Goal: Task Accomplishment & Management: Use online tool/utility

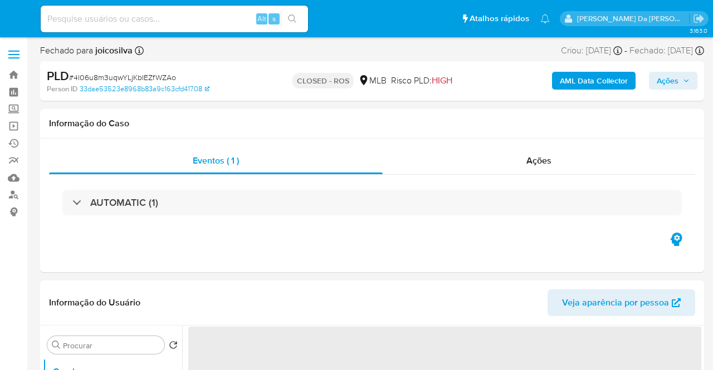
select select "10"
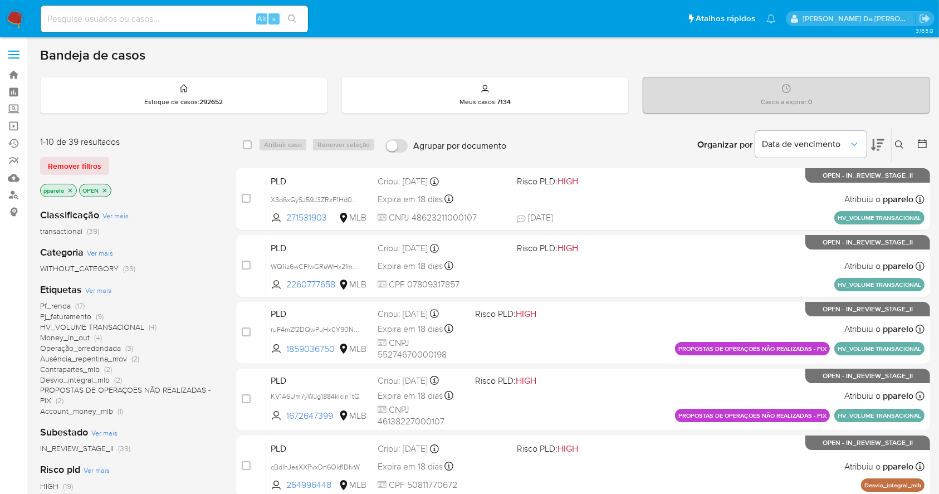
click at [216, 11] on div "Alt s" at bounding box center [174, 19] width 267 height 27
click at [230, 21] on input at bounding box center [174, 19] width 267 height 14
paste input "tyOC34V5pQlgvj5A6oB8xFQe"
type input "tyOC34V5pQlgvj5A6oB8xFQe"
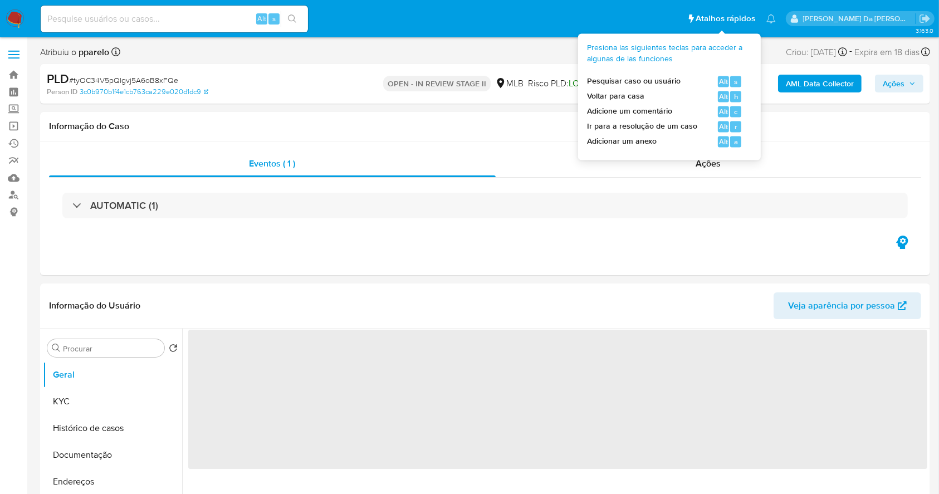
select select "10"
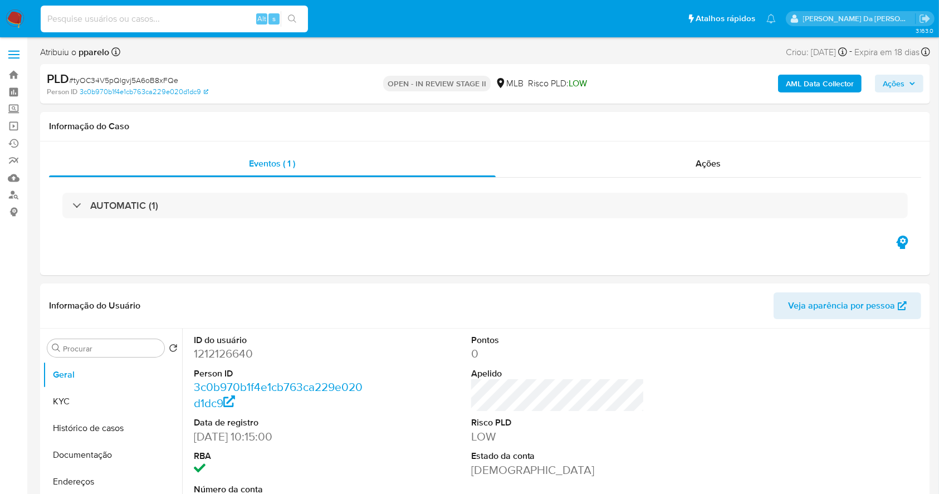
click at [244, 15] on input at bounding box center [174, 19] width 267 height 14
click at [11, 123] on link "Operações em massa" at bounding box center [66, 126] width 133 height 17
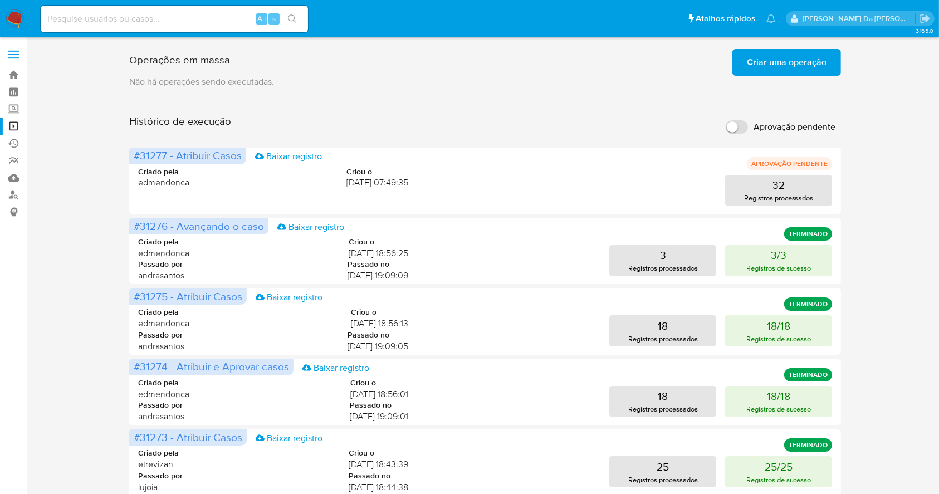
click at [758, 87] on div "Operações em massa Criar uma operação Só pode haver no máximo 5 recursos colado…" at bounding box center [485, 464] width 712 height 839
click at [755, 69] on span "Criar uma operação" at bounding box center [787, 62] width 80 height 25
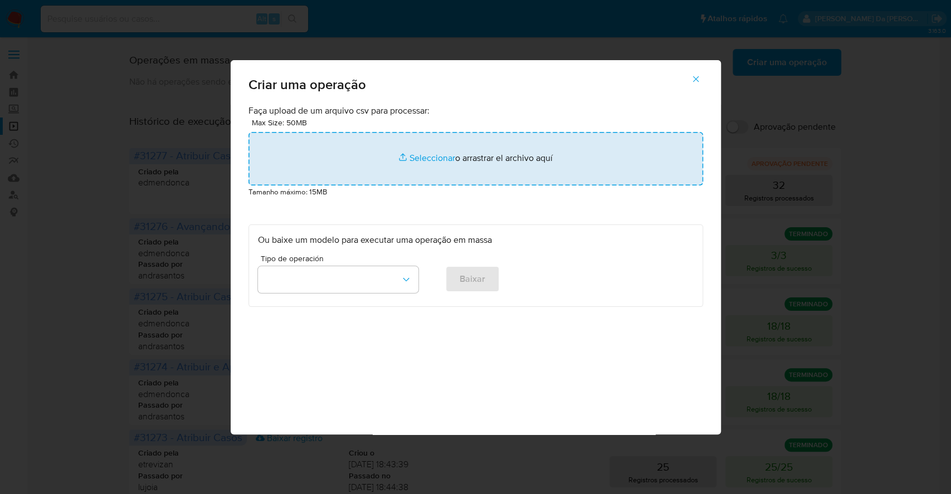
click at [434, 160] on input "file" at bounding box center [475, 158] width 455 height 53
click at [429, 156] on input "file" at bounding box center [475, 158] width 455 height 53
click at [426, 162] on input "file" at bounding box center [475, 158] width 455 height 53
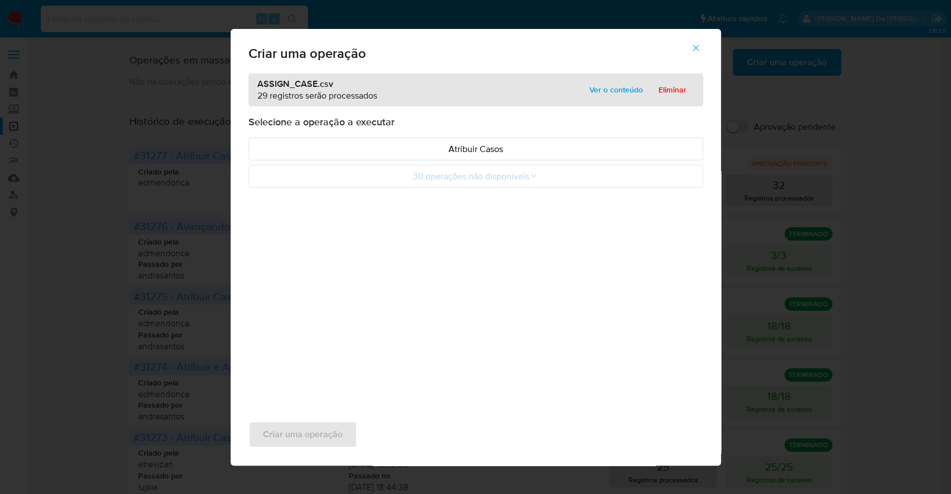
click at [598, 86] on span "Ver o conteúdo" at bounding box center [615, 90] width 53 height 16
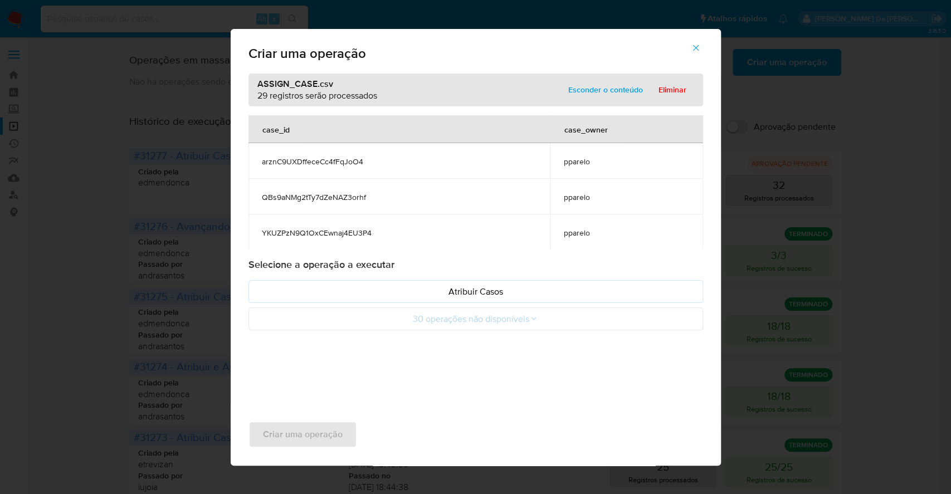
click at [695, 47] on icon "button" at bounding box center [696, 48] width 10 height 10
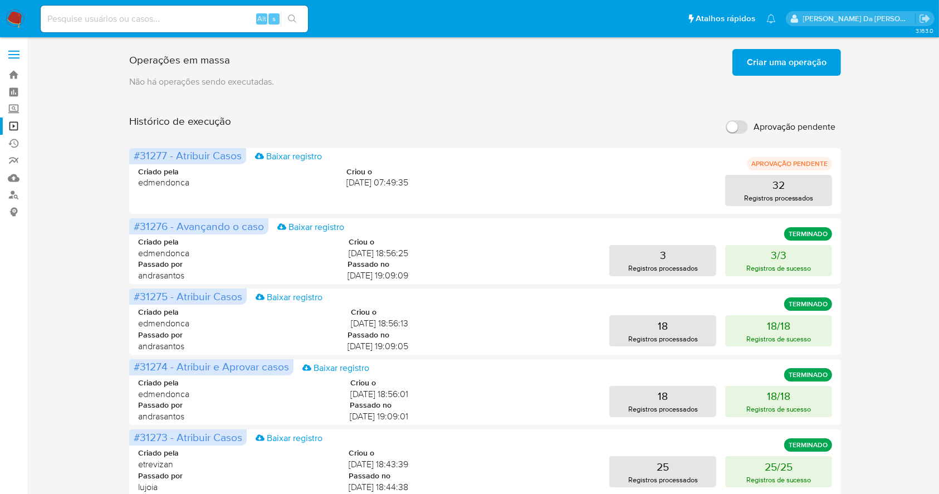
click at [767, 61] on span "Criar uma operação" at bounding box center [787, 62] width 80 height 25
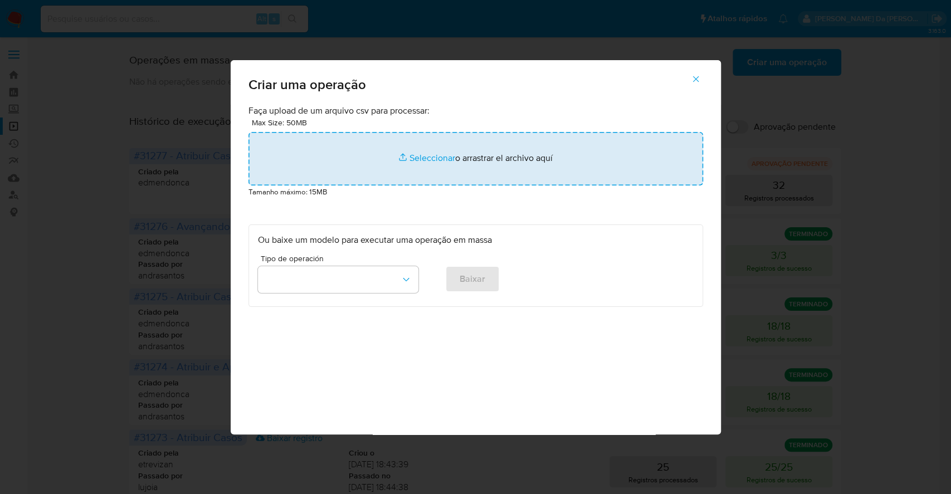
click at [427, 159] on input "file" at bounding box center [475, 158] width 455 height 53
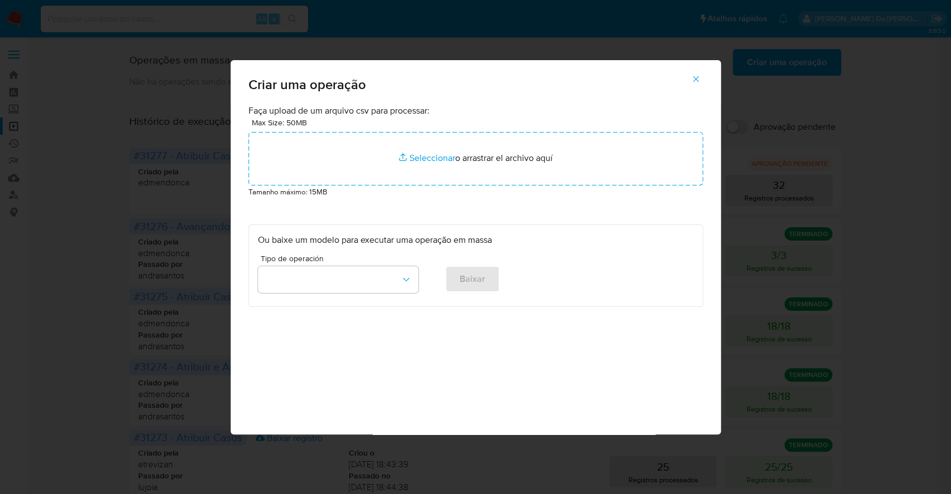
click at [696, 77] on icon "button" at bounding box center [696, 79] width 6 height 6
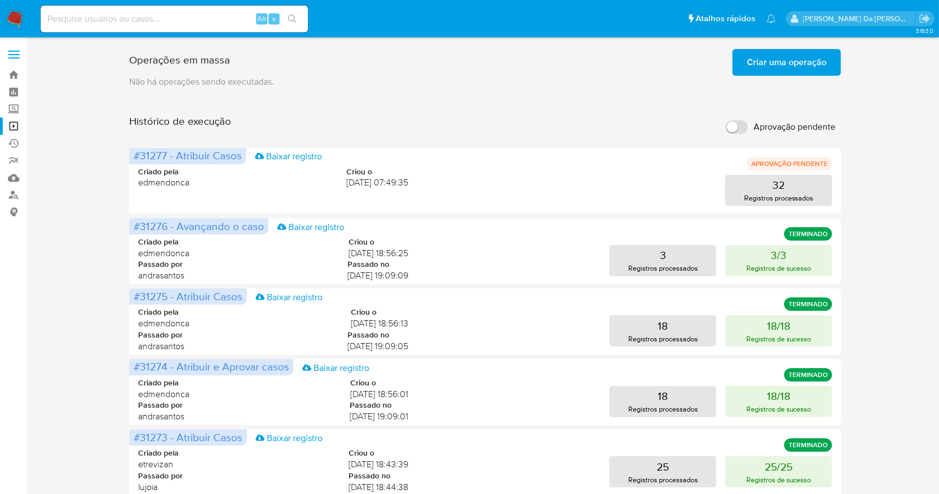
click at [754, 59] on span "Criar uma operação" at bounding box center [787, 62] width 80 height 25
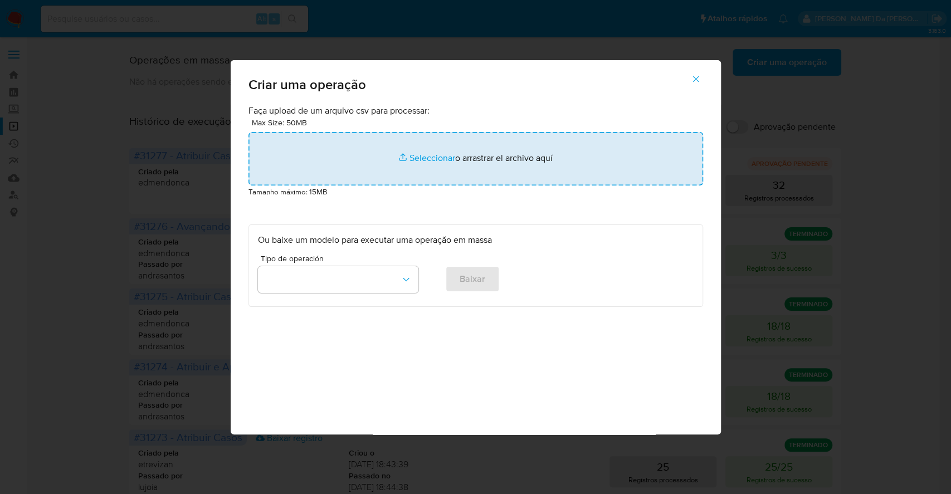
click at [414, 153] on input "file" at bounding box center [475, 158] width 455 height 53
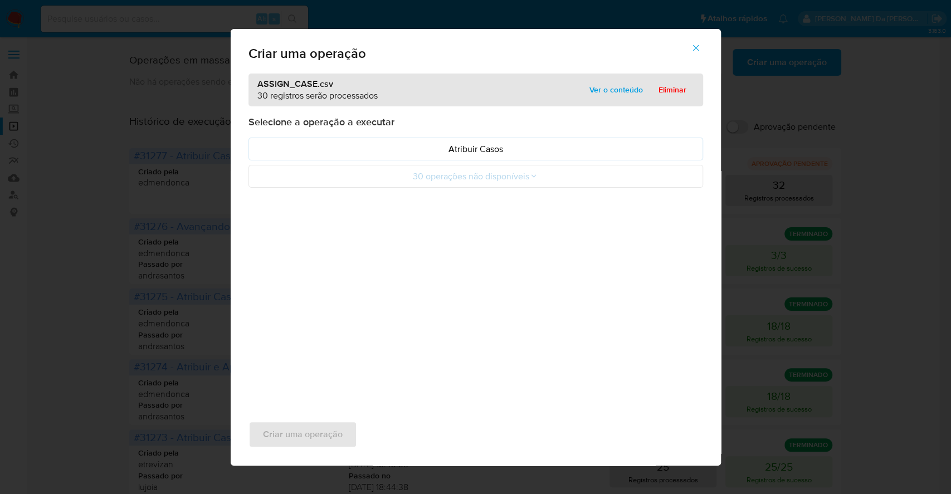
click at [608, 89] on span "Ver o conteúdo" at bounding box center [615, 90] width 53 height 16
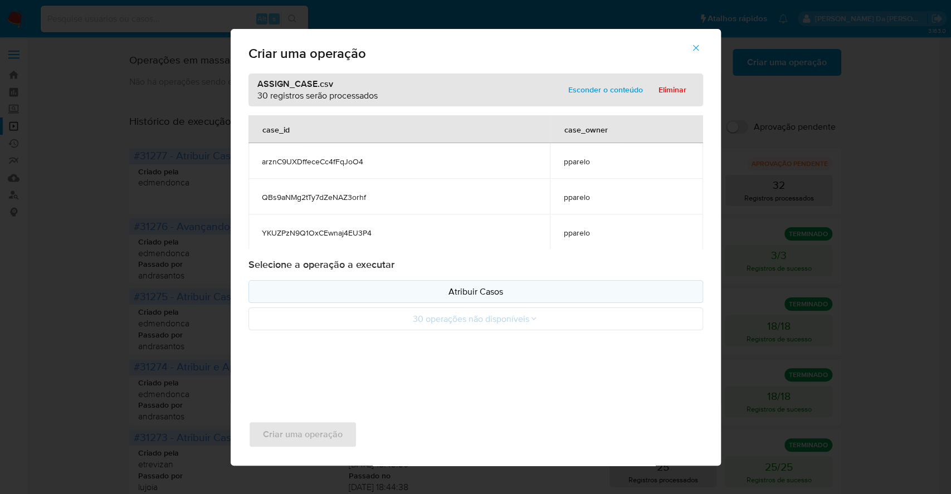
click at [480, 292] on p "Atribuir Casos" at bounding box center [476, 291] width 436 height 13
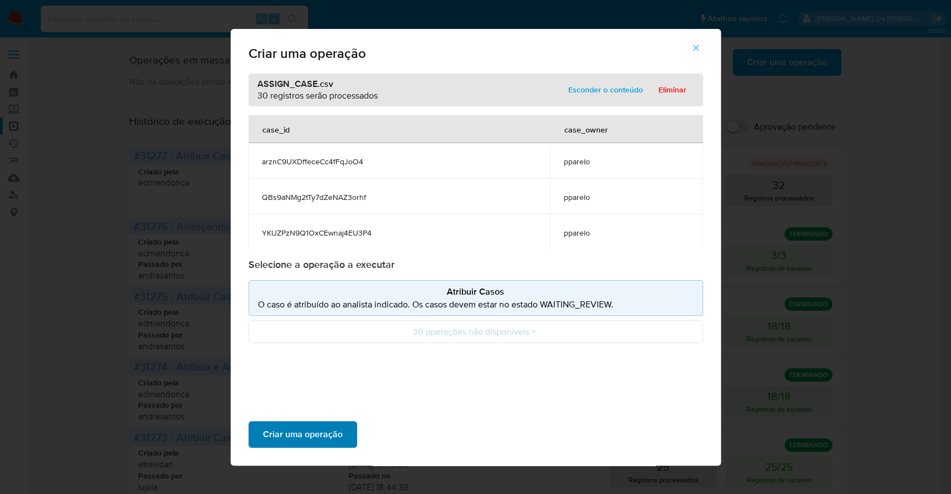
click at [330, 437] on span "Criar uma operação" at bounding box center [303, 434] width 80 height 25
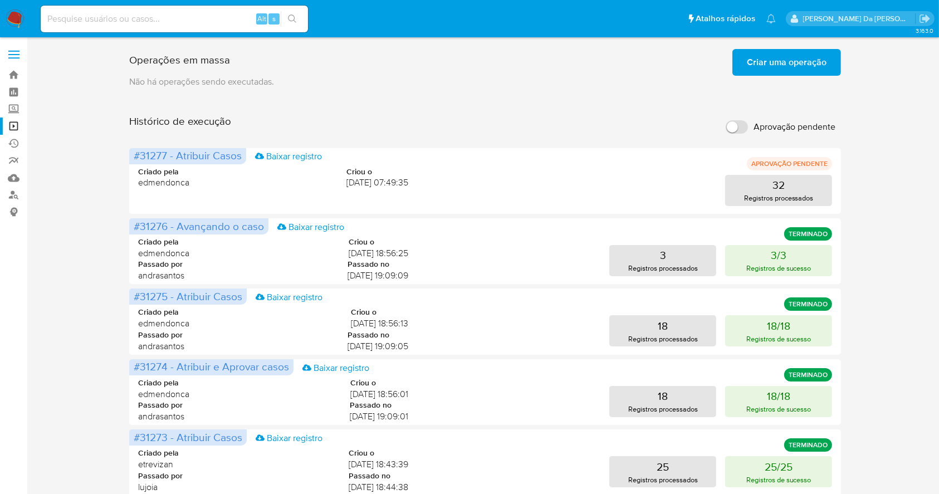
click at [231, 19] on input at bounding box center [174, 19] width 267 height 14
paste input "klu9IncZXQx4UBL6bgDz0SSh"
type input "klu9IncZXQx4UBL6bgDz0SSh"
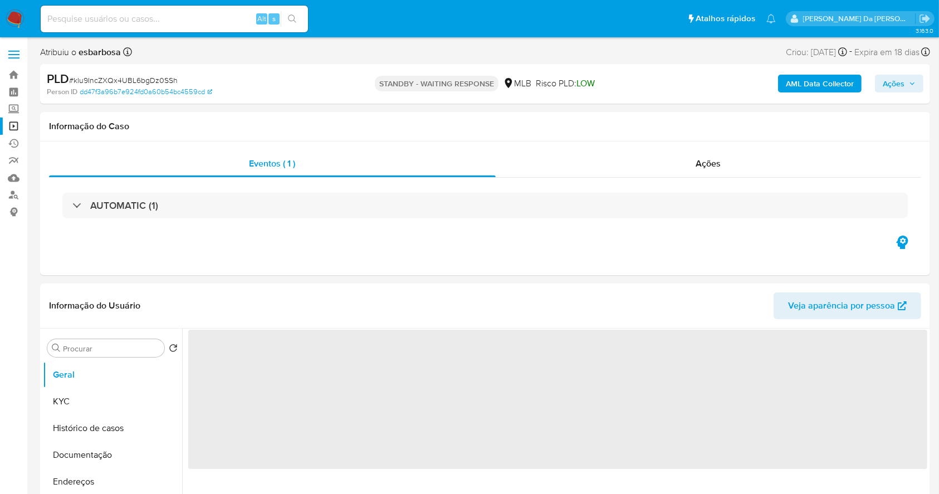
select select "10"
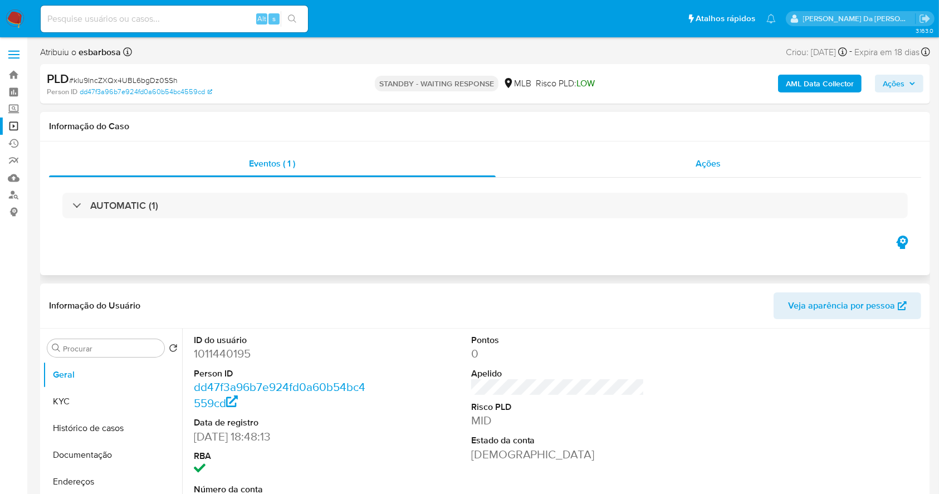
click at [704, 176] on div "Ações" at bounding box center [709, 163] width 426 height 27
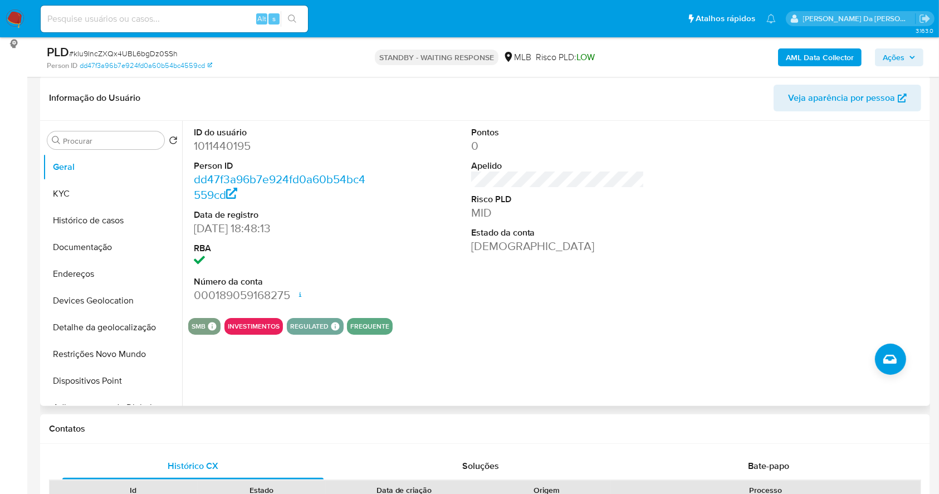
scroll to position [297, 0]
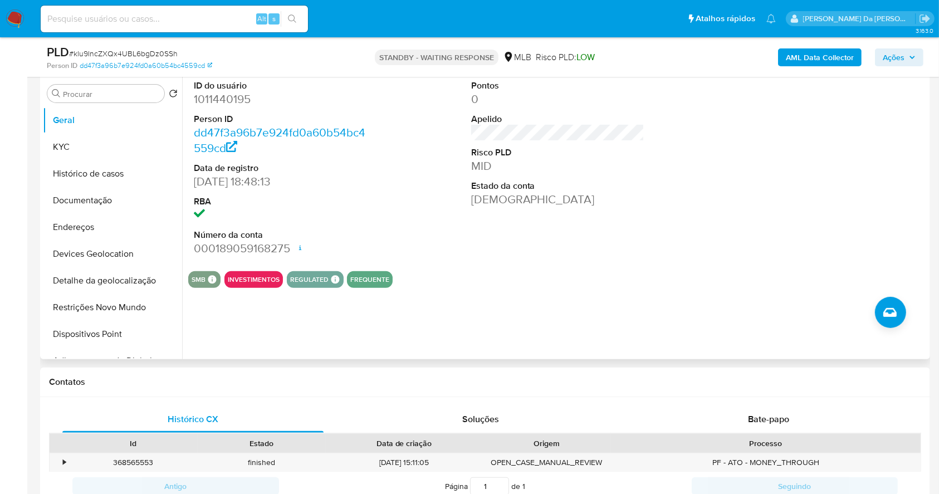
click at [753, 324] on div "ID do usuário 1011440195 Person ID dd47f3a96b7e924fd0a60b54bc4559cd Data de reg…" at bounding box center [554, 216] width 745 height 285
click at [769, 409] on div "Bate-papo" at bounding box center [768, 419] width 261 height 27
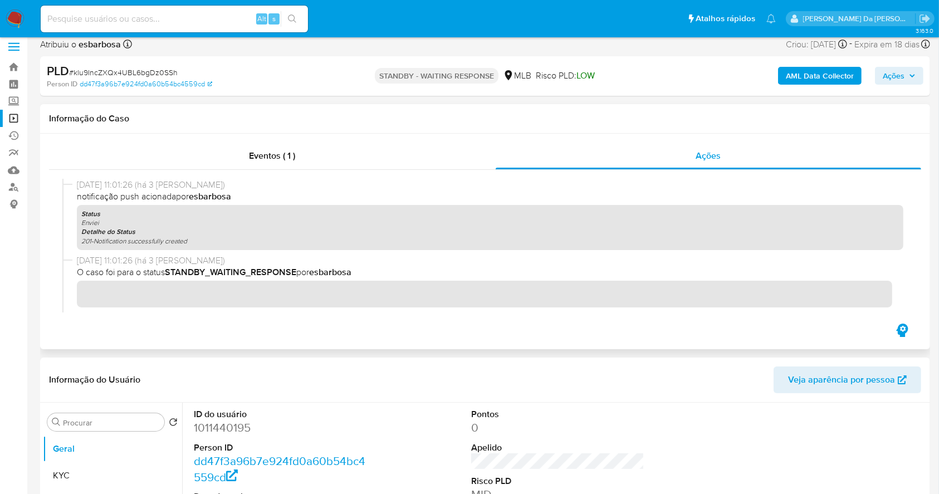
scroll to position [0, 0]
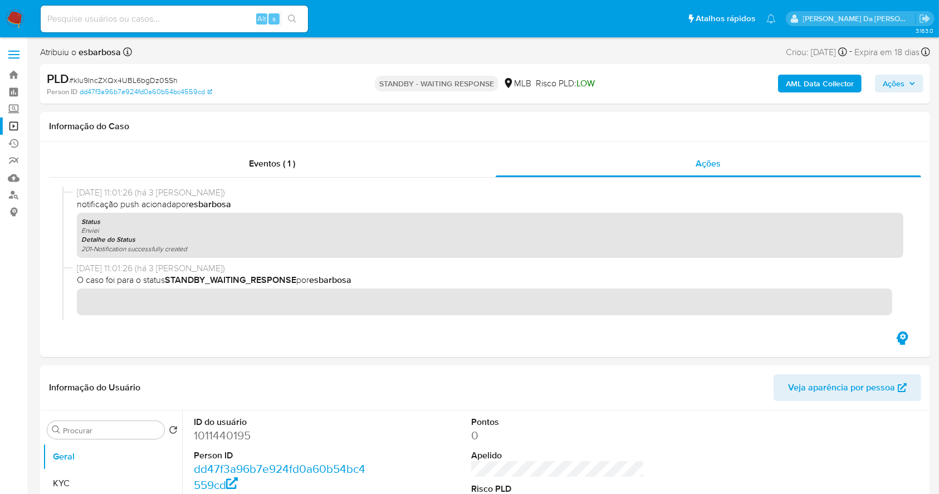
click at [859, 47] on span "Expira em 18 dias" at bounding box center [887, 52] width 65 height 12
drag, startPoint x: 859, startPoint y: 47, endPoint x: 913, endPoint y: 56, distance: 54.7
click at [913, 56] on span "Expira em 18 dias" at bounding box center [887, 52] width 65 height 12
copy span "Expira em 18 dias"
click at [187, 22] on input at bounding box center [174, 19] width 267 height 14
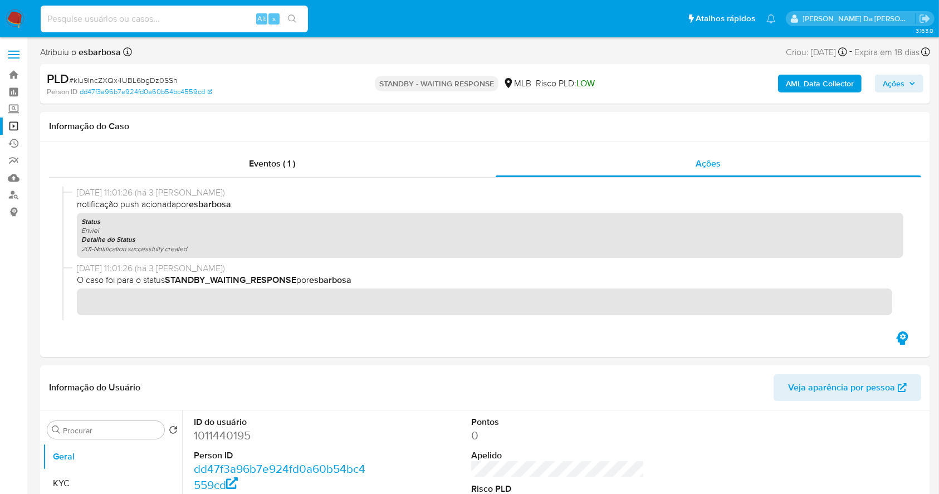
paste input "TsWINi9la1K2qnLl4k7q8s0u"
type input "TsWINi9la1K2qnLl4k7q8s0u"
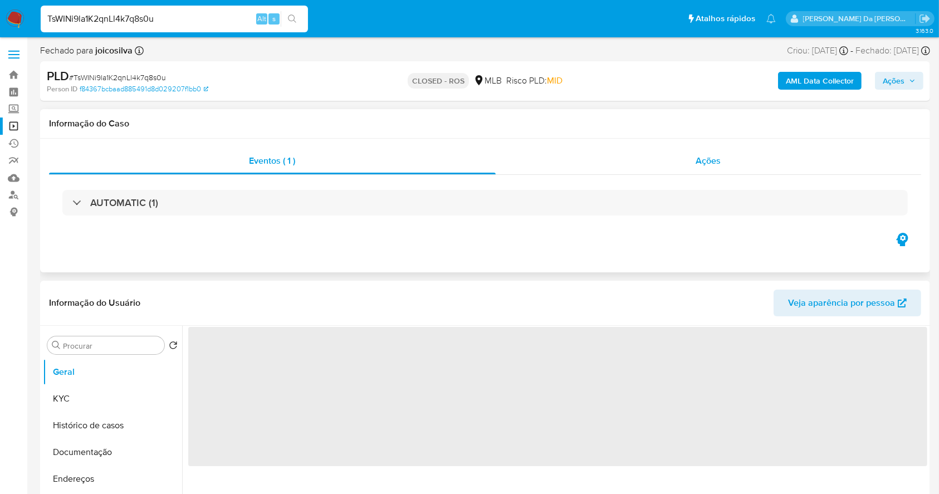
click at [715, 170] on div "Ações" at bounding box center [709, 161] width 426 height 27
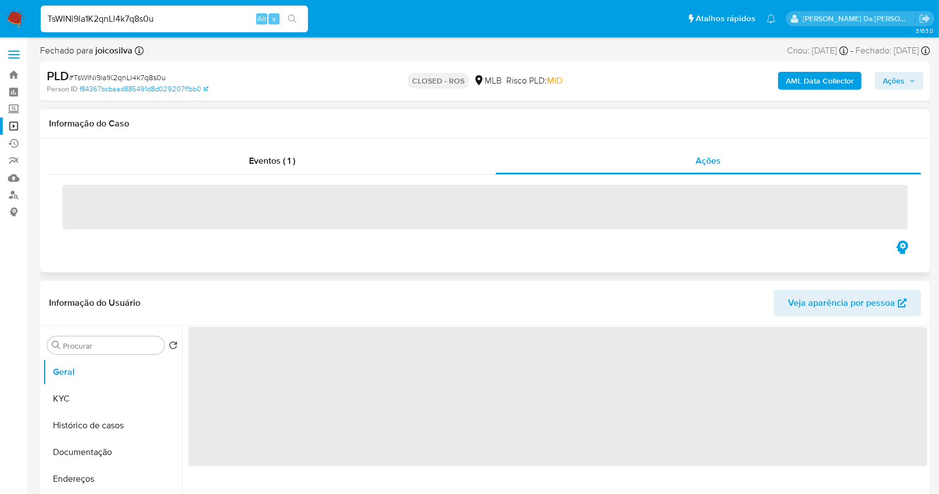
select select "10"
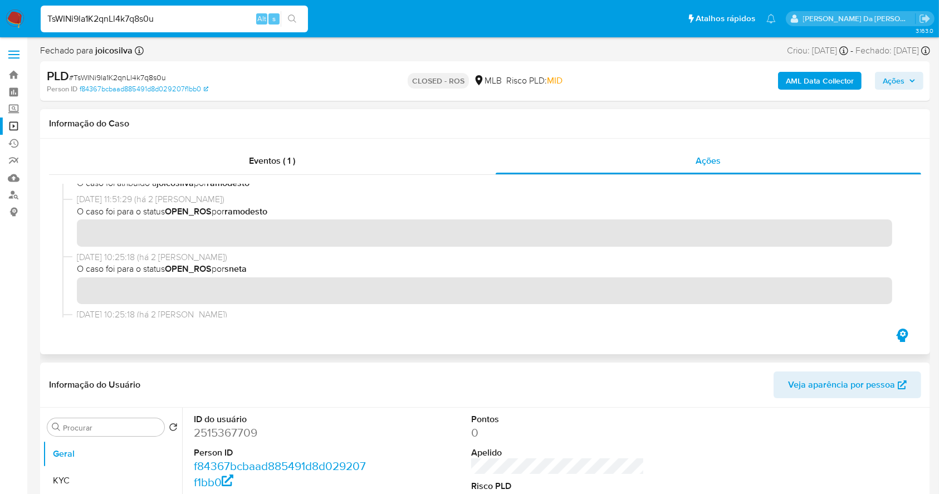
scroll to position [74, 0]
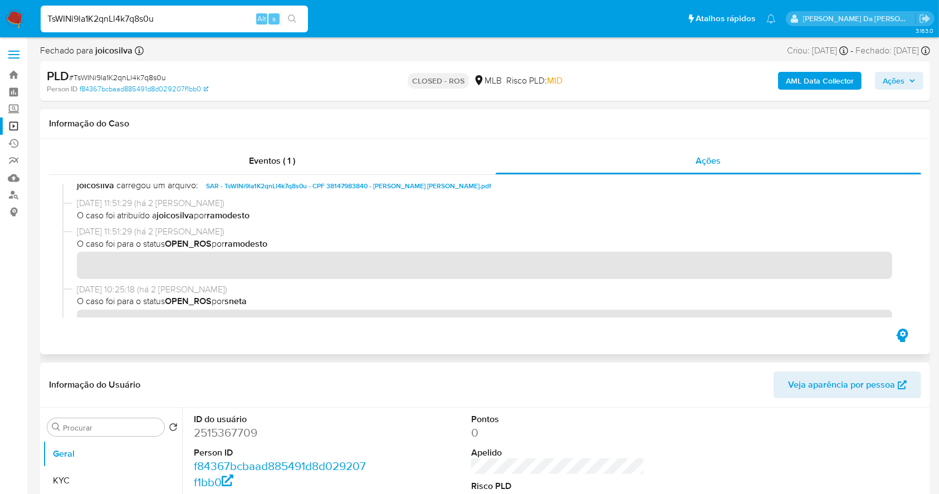
click at [178, 241] on b "OPEN_ROS" at bounding box center [188, 243] width 47 height 13
drag, startPoint x: 180, startPoint y: 242, endPoint x: 207, endPoint y: 245, distance: 27.4
click at [207, 245] on b "OPEN_ROS" at bounding box center [188, 243] width 47 height 13
click at [177, 243] on b "OPEN_ROS" at bounding box center [188, 243] width 47 height 13
drag, startPoint x: 177, startPoint y: 243, endPoint x: 207, endPoint y: 247, distance: 30.3
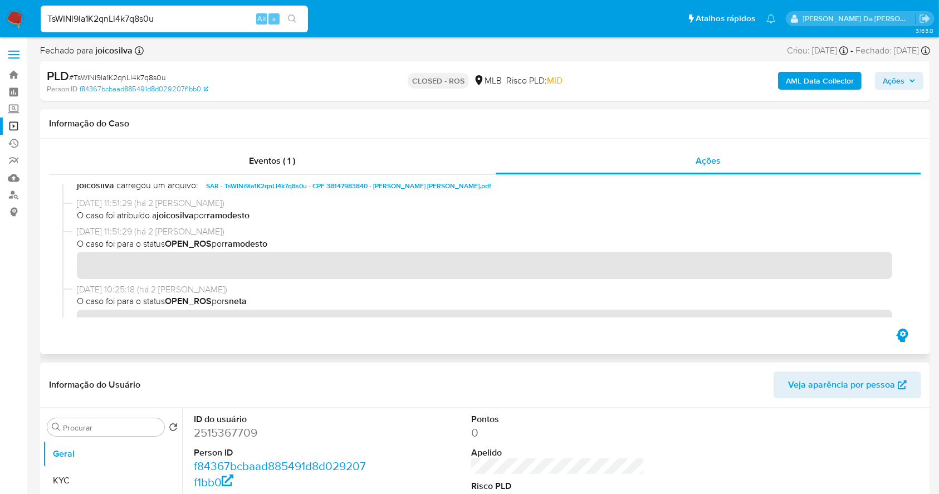
click at [207, 247] on b "OPEN_ROS" at bounding box center [188, 243] width 47 height 13
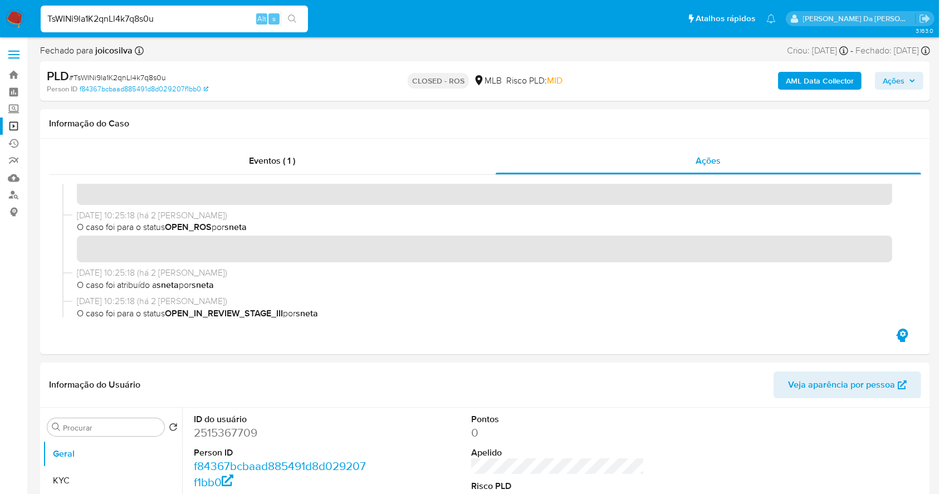
click at [245, 20] on input "TsWINi9la1K2qnLl4k7q8s0u" at bounding box center [174, 19] width 267 height 14
paste input "2094978796"
type input "2094978796"
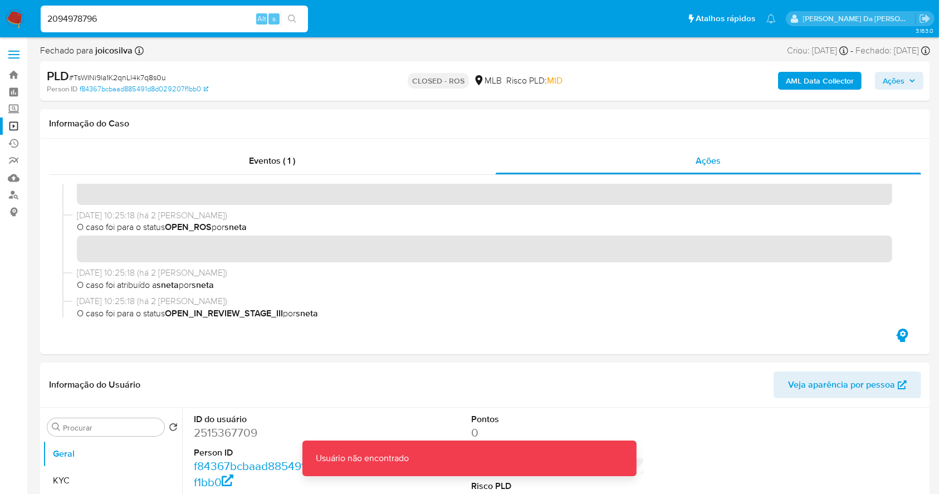
click at [228, 27] on div "2094978796 Alt s" at bounding box center [174, 19] width 267 height 27
click at [207, 27] on div "2094978796 Alt s" at bounding box center [174, 19] width 267 height 27
click at [207, 19] on input "2094978796" at bounding box center [174, 19] width 267 height 14
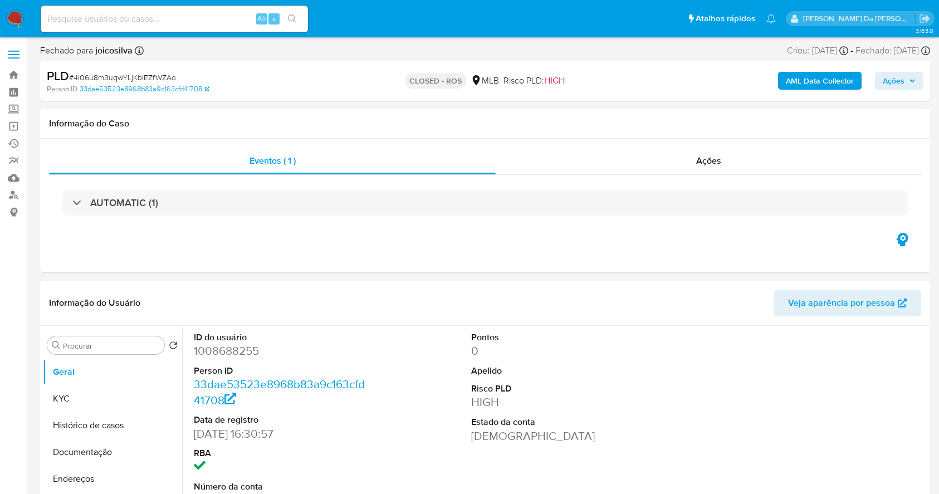
select select "10"
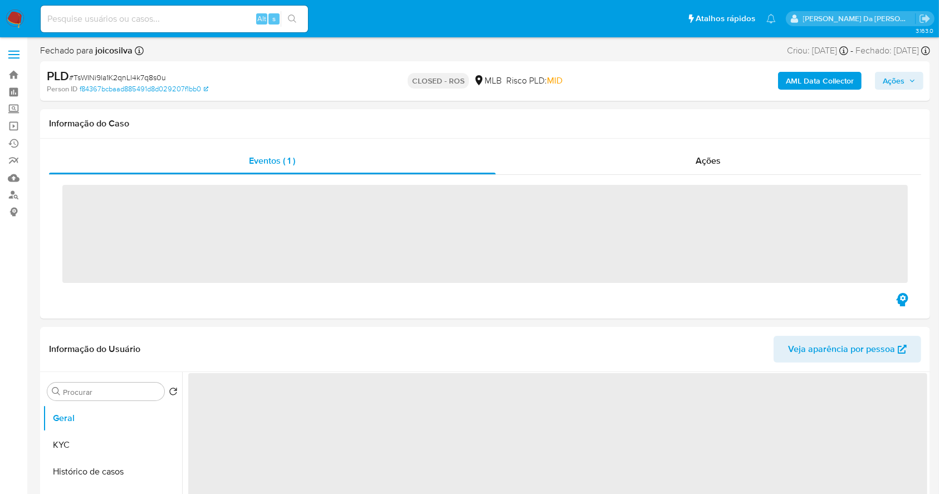
click at [183, 17] on input at bounding box center [174, 19] width 267 height 14
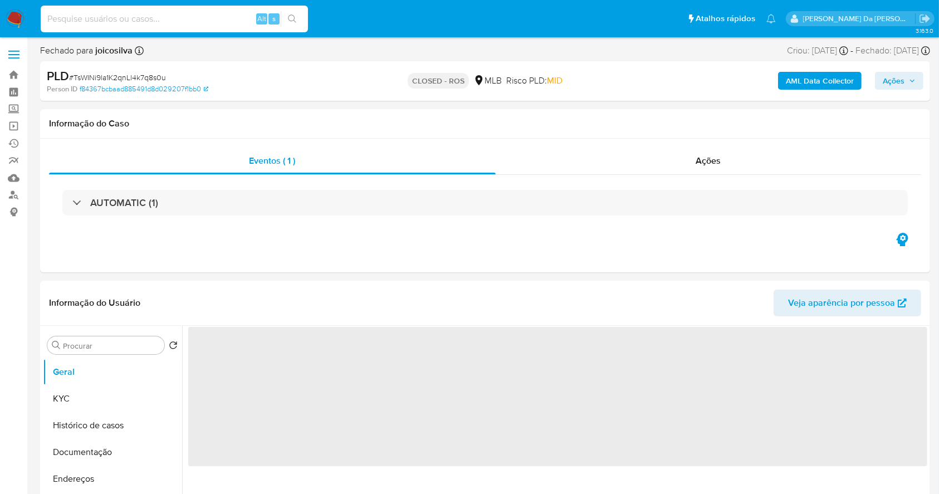
paste input "2094978796"
type input "2094978796"
select select "10"
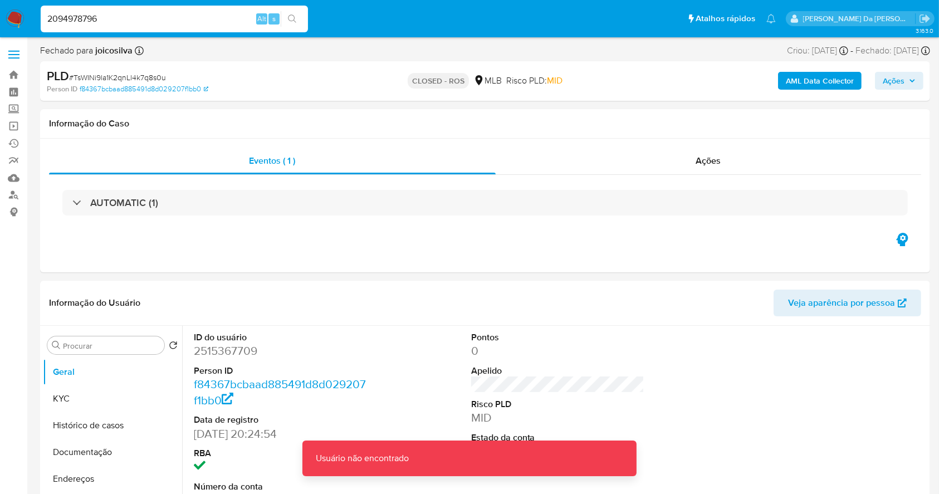
click at [183, 17] on input "2094978796" at bounding box center [174, 19] width 267 height 14
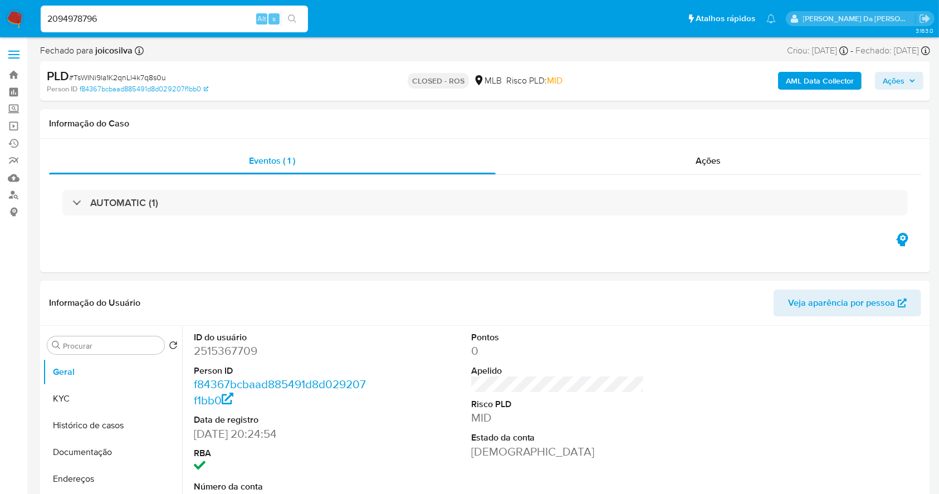
type input "2094978796"
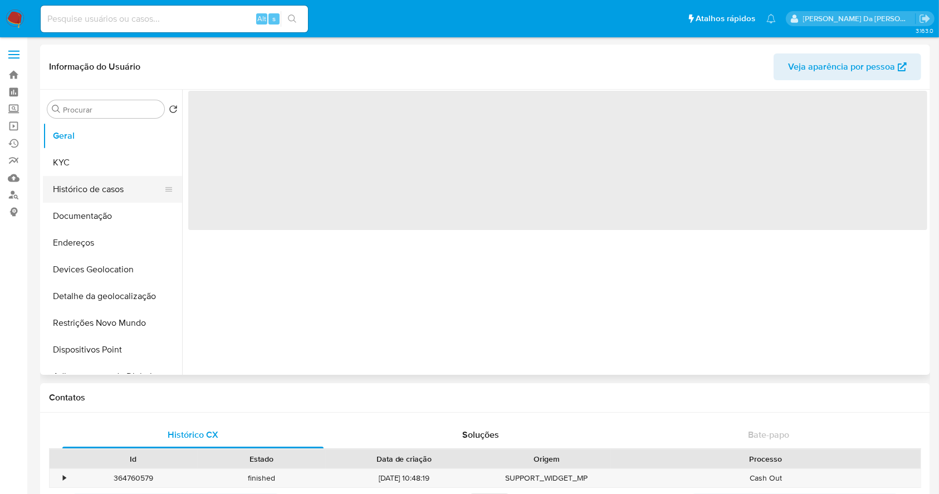
select select "10"
click at [103, 194] on button "Histórico de casos" at bounding box center [108, 189] width 130 height 27
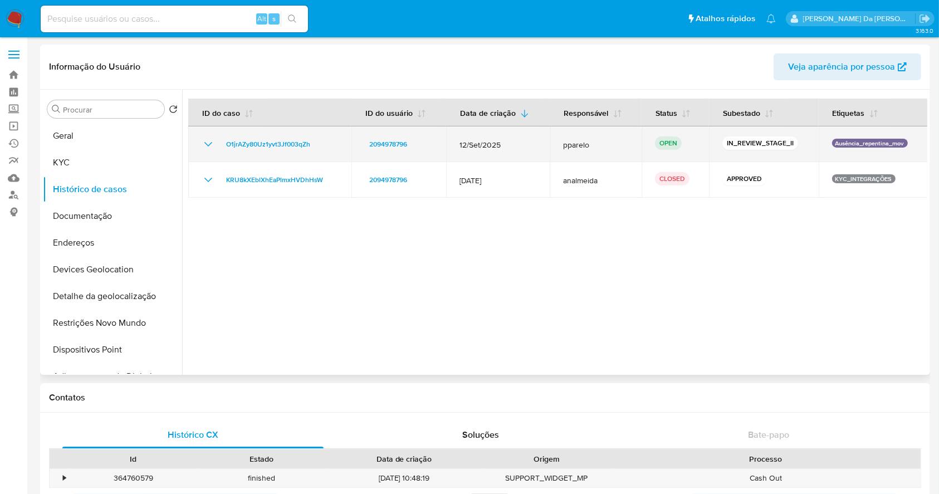
click at [316, 142] on div "O1jrAZy80Uz1yvt3Jf003qZh" at bounding box center [270, 144] width 136 height 13
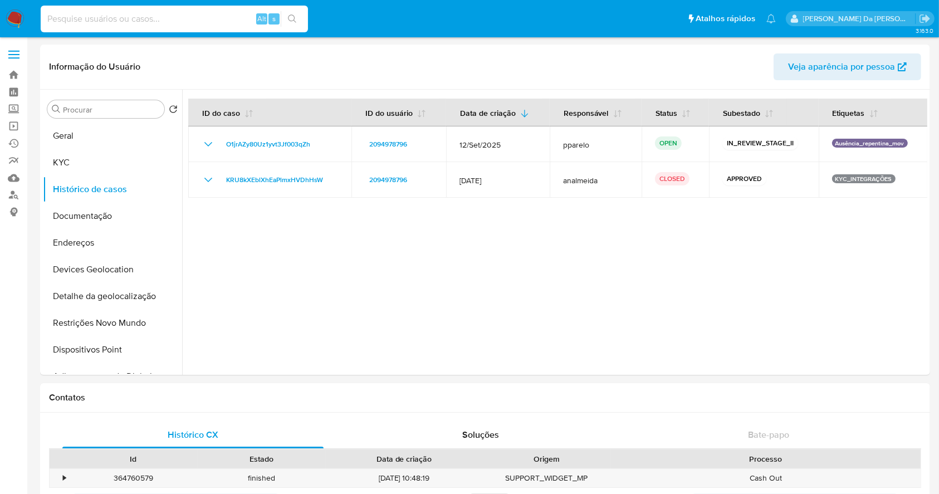
click at [169, 20] on input at bounding box center [174, 19] width 267 height 14
paste input "HfQQHxbidt5HBMvSzcpLMank"
type input "HfQQHxbidt5HBMvSzcpLMank"
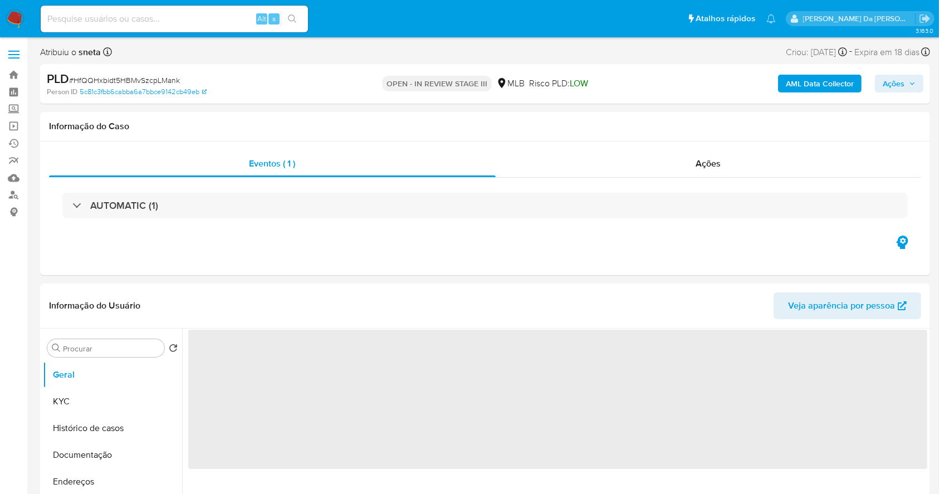
select select "10"
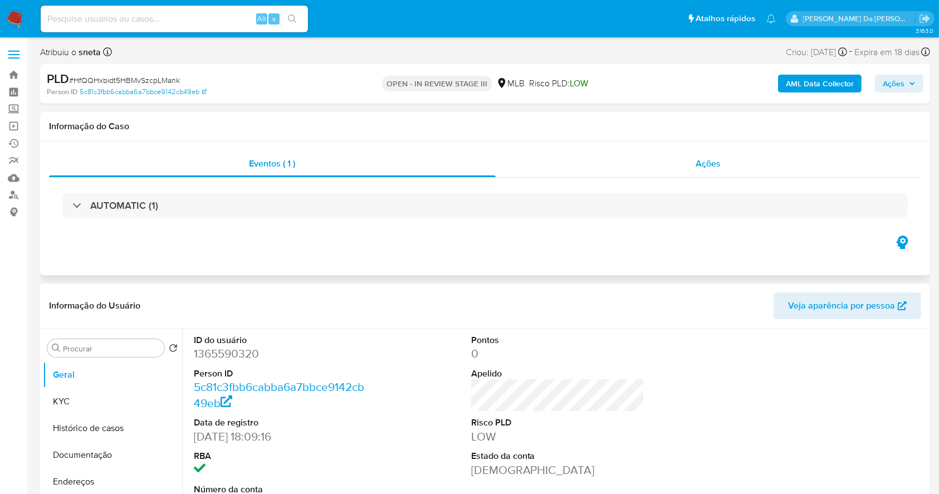
click at [705, 172] on div "Ações" at bounding box center [709, 163] width 426 height 27
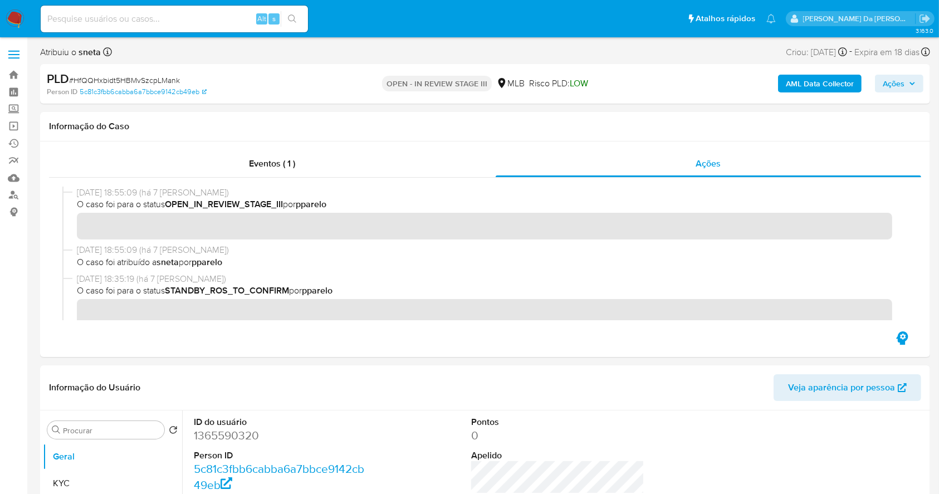
click at [187, 14] on input at bounding box center [174, 19] width 267 height 14
paste input "KP6Jjr8irsOG0ghl7r3pzxyQ"
type input "KP6Jjr8irsOG0ghl7r3pzxyQ"
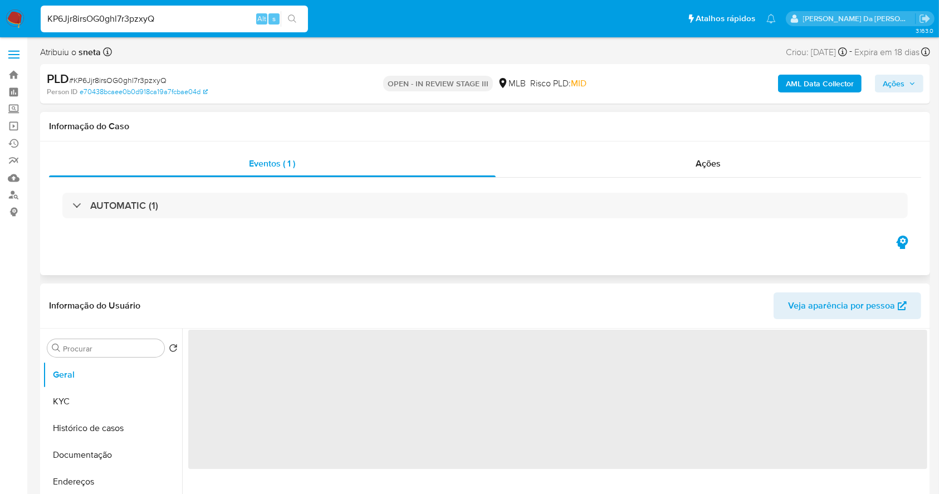
select select "10"
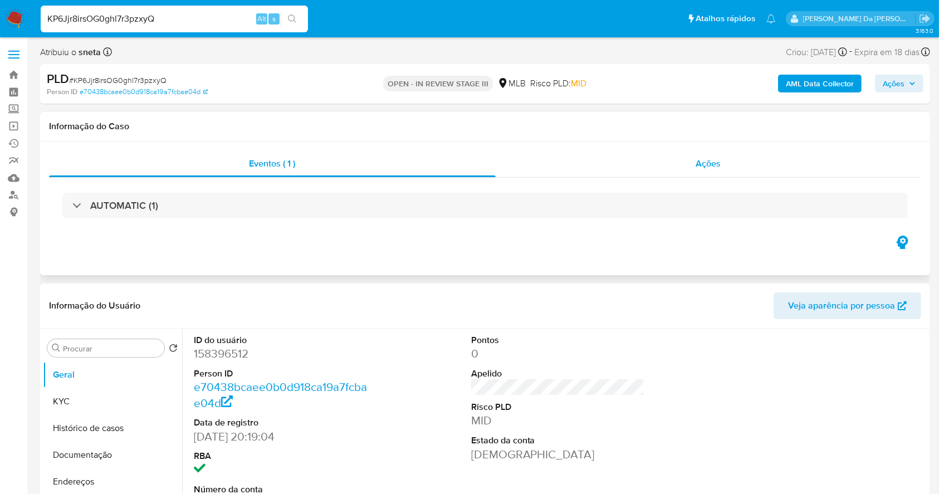
click at [692, 163] on div "Ações" at bounding box center [709, 163] width 426 height 27
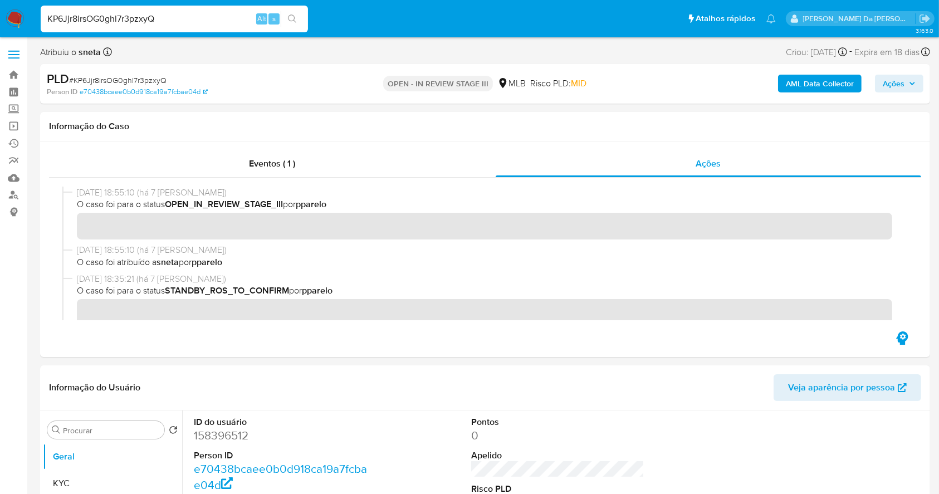
click at [225, 20] on input "KP6Jjr8irsOG0ghl7r3pzxyQ" at bounding box center [174, 19] width 267 height 14
paste input "1YMqJFNnjGELlRCChctbPWWh"
type input "1YMqJFNnjGELlRCChctbPWWh"
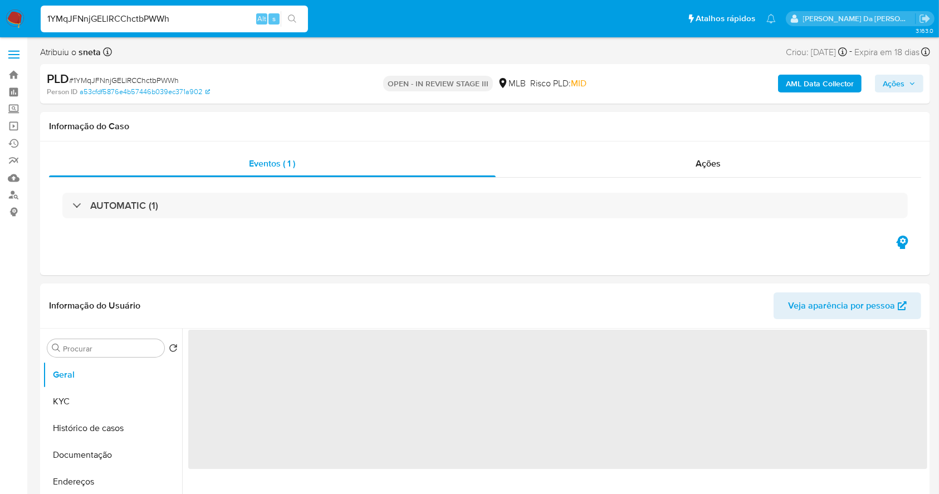
select select "10"
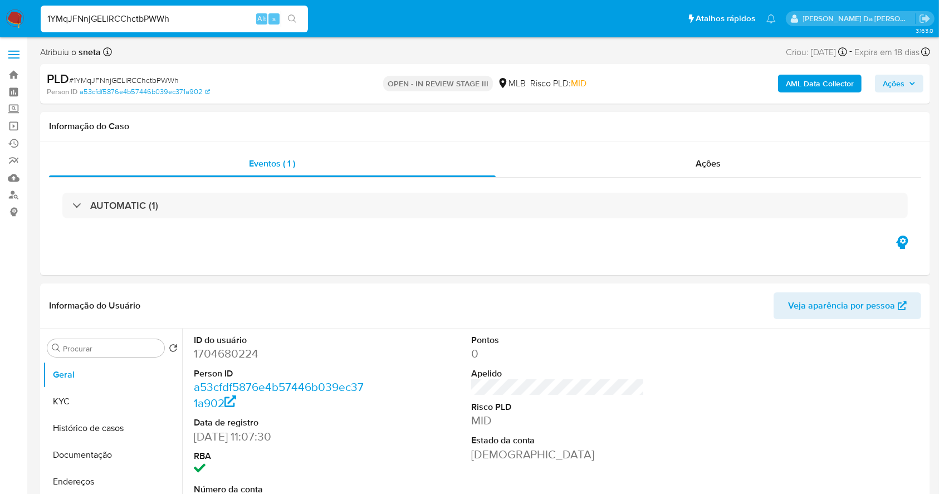
click at [238, 21] on input "1YMqJFNnjGELlRCChctbPWWh" at bounding box center [174, 19] width 267 height 14
click at [238, 22] on input "1YMqJFNnjGELlRCChctbPWWh" at bounding box center [174, 19] width 267 height 14
paste input "0iPKuTaXuaOaFON7VOrjcrsI"
type input "0iPKuTaXuaOaFON7VOrjcrsI"
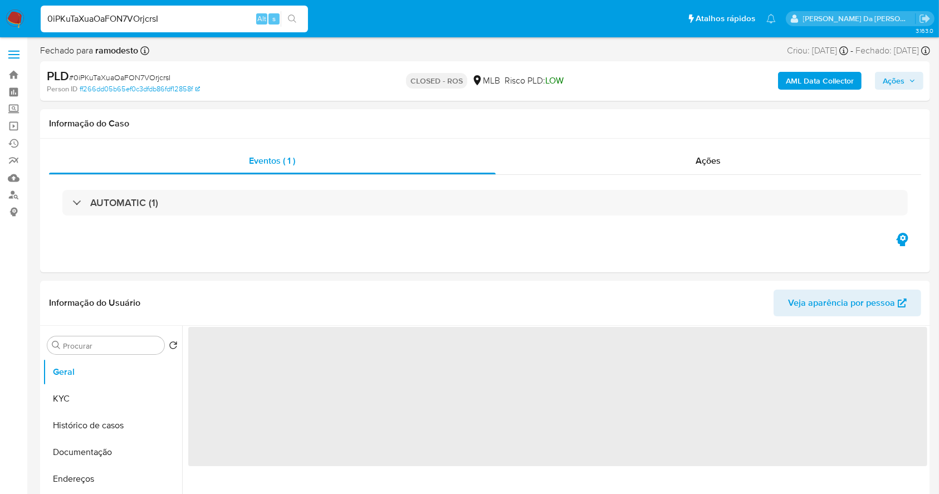
select select "10"
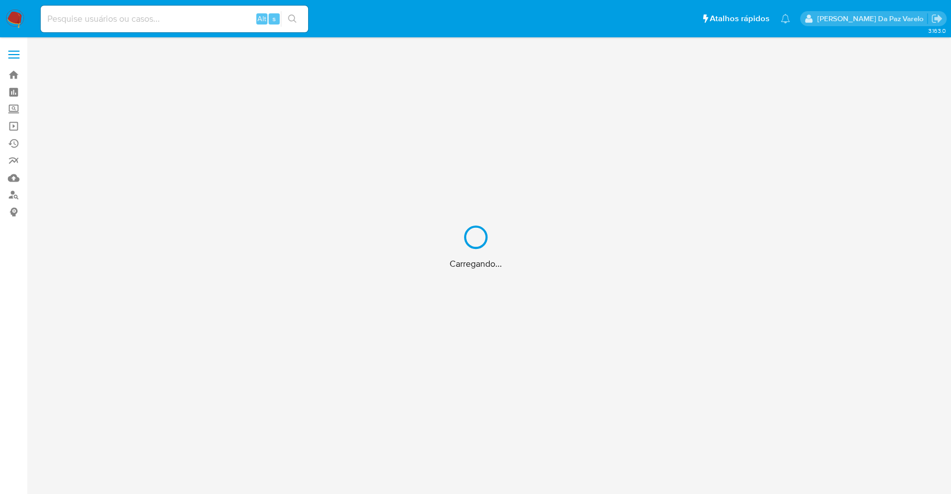
click at [220, 19] on div "Carregando..." at bounding box center [475, 247] width 951 height 494
click at [215, 21] on div "Carregando..." at bounding box center [475, 247] width 951 height 494
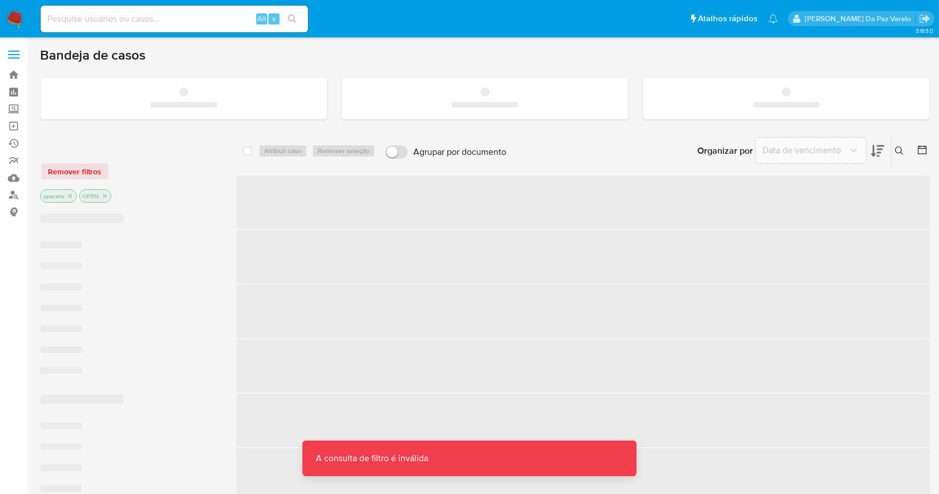
click at [200, 22] on input at bounding box center [174, 19] width 267 height 14
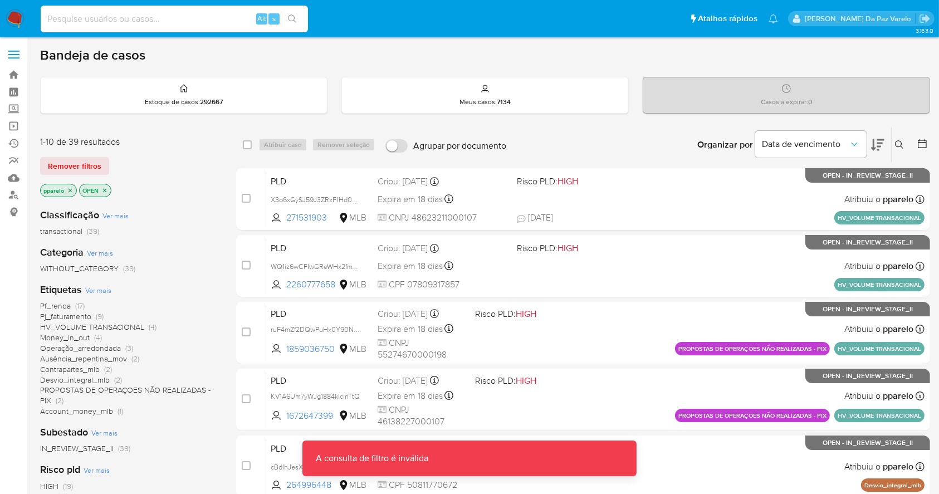
click at [208, 19] on input at bounding box center [174, 19] width 267 height 14
paste input "O1jrAZy80Uz1yvt3Jf003qZh"
type input "O1jrAZy80Uz1yvt3Jf003qZh"
click at [289, 19] on icon "search-icon" at bounding box center [292, 18] width 8 height 8
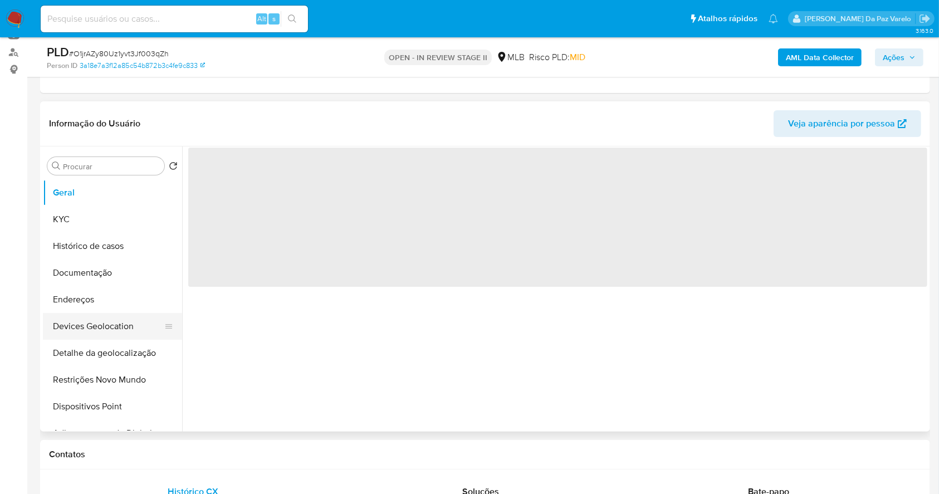
scroll to position [148, 0]
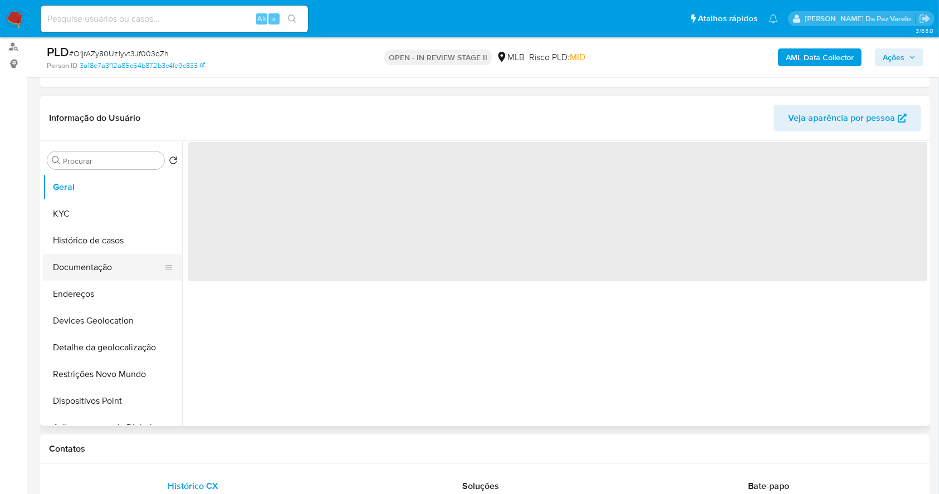
click at [92, 268] on button "Documentação" at bounding box center [108, 267] width 130 height 27
select select "10"
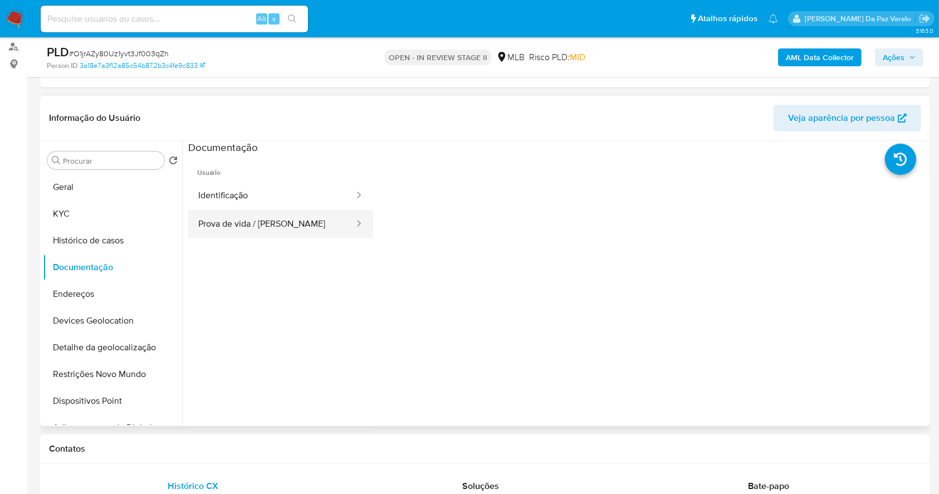
click at [234, 217] on button "Prova de vida / Selfie" at bounding box center [271, 224] width 167 height 28
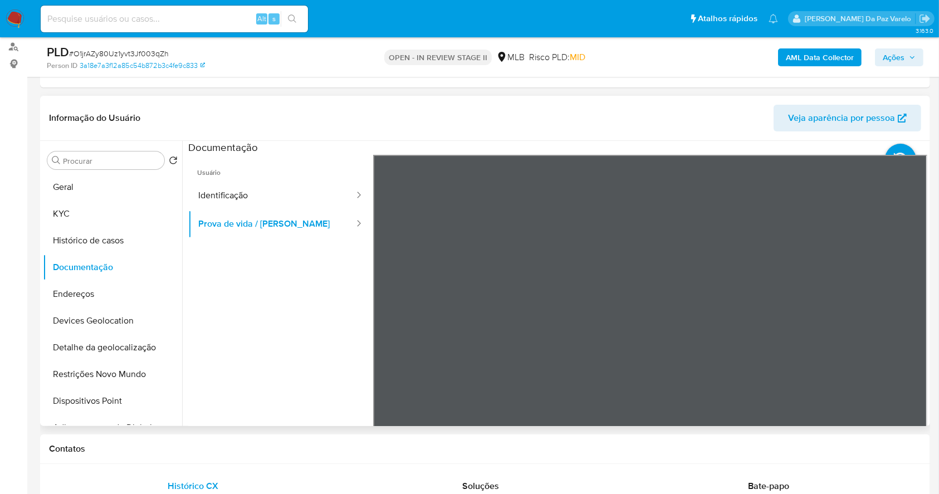
click at [326, 270] on ul "Usuário Identificação Prova de vida / Selfie" at bounding box center [280, 315] width 185 height 321
click at [290, 275] on ul "Usuário Identificação Prova de vida / Selfie" at bounding box center [280, 315] width 185 height 321
click at [299, 274] on ul "Usuário Identificação Prova de vida / Selfie" at bounding box center [280, 315] width 185 height 321
click at [328, 266] on ul "Usuário Identificação Prova de vida / Selfie" at bounding box center [280, 315] width 185 height 321
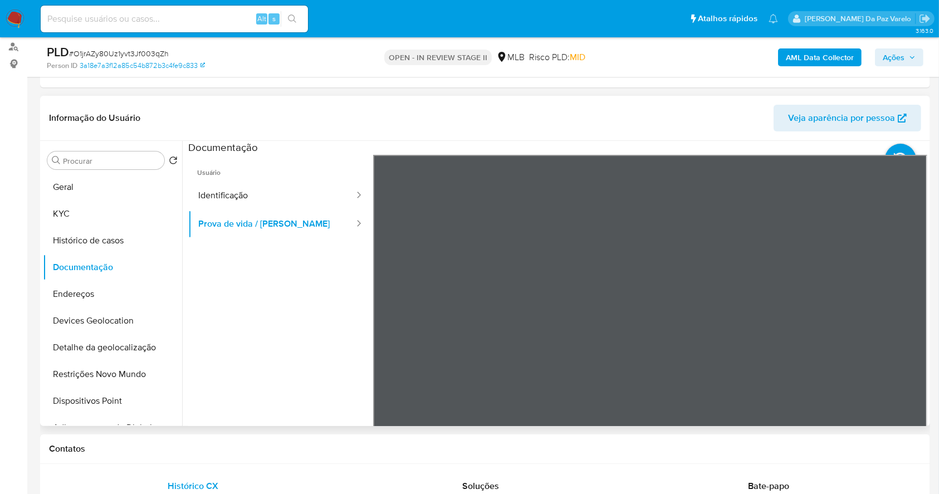
click at [313, 292] on ul "Usuário Identificação Prova de vida / Selfie" at bounding box center [280, 315] width 185 height 321
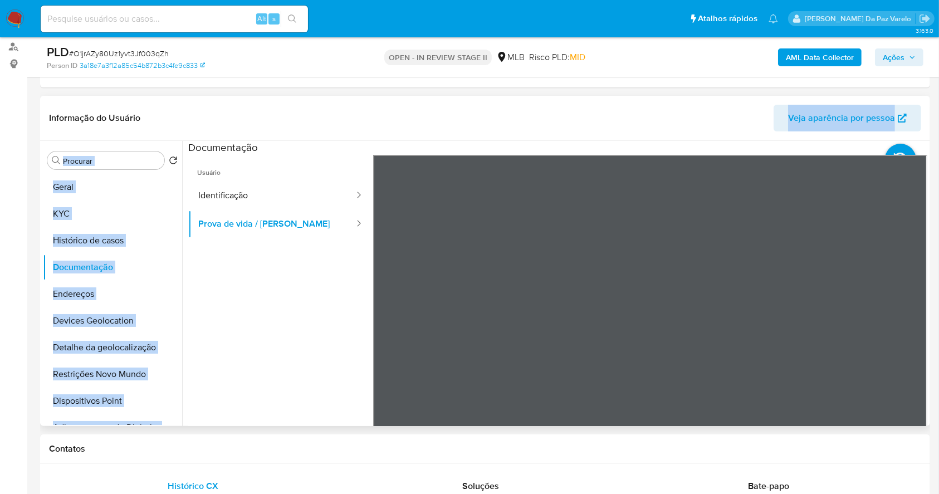
click at [563, 373] on div "Informação do Usuário Veja aparência por pessoa Procurar Retornar ao pedido pad…" at bounding box center [485, 261] width 890 height 330
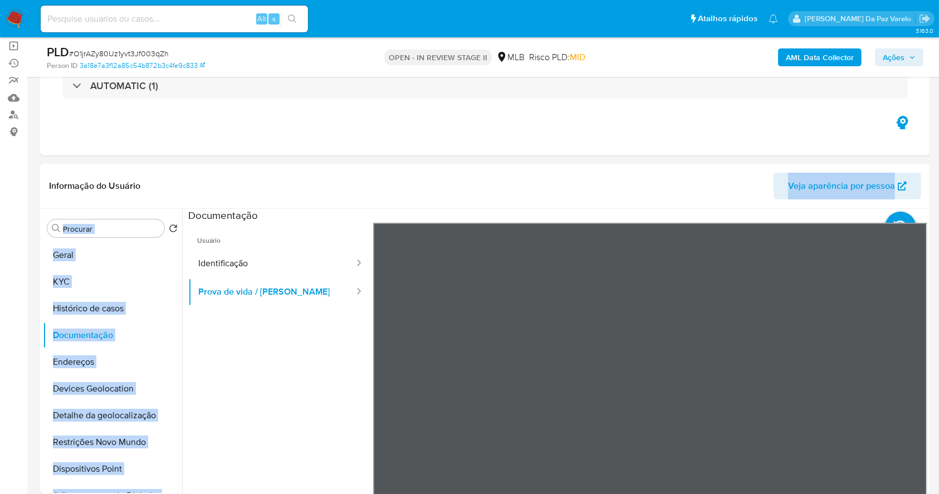
scroll to position [0, 0]
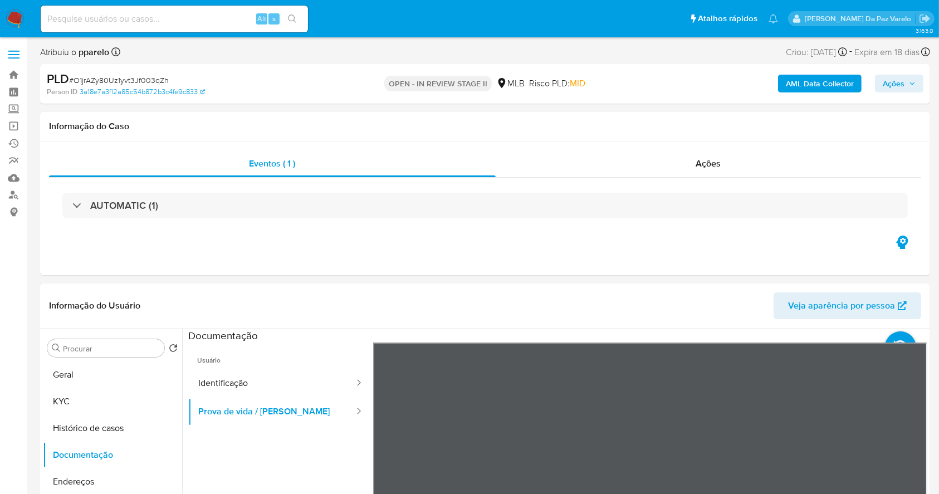
click at [859, 47] on span "Expira em 18 dias" at bounding box center [887, 52] width 65 height 12
drag, startPoint x: 901, startPoint y: 51, endPoint x: 921, endPoint y: 52, distance: 20.6
click at [921, 52] on div "Expira em 18 dias Expira em 27/10/2025 00:20:21" at bounding box center [893, 52] width 76 height 15
click at [864, 45] on div "Expira em 18 dias Expira em 27/10/2025 00:20:21" at bounding box center [893, 52] width 76 height 15
click at [867, 46] on div "Expira em 18 dias Expira em 27/10/2025 00:20:21" at bounding box center [893, 52] width 76 height 15
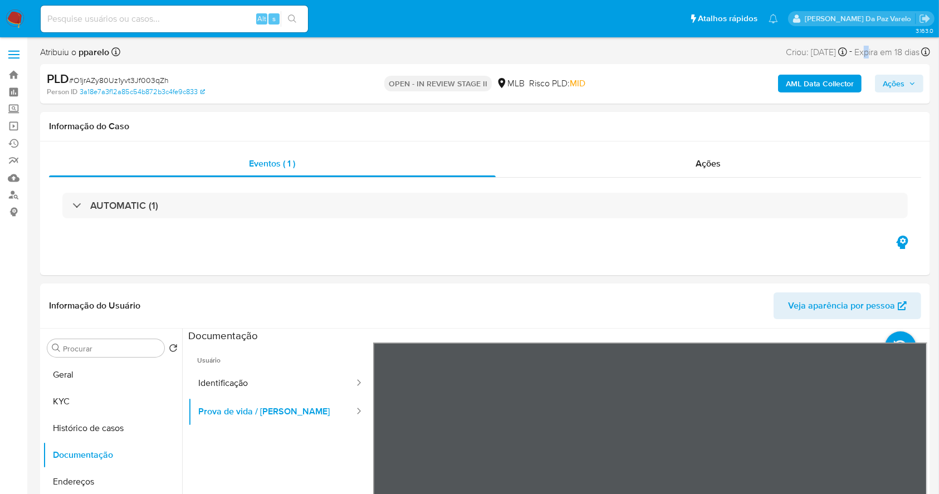
click at [864, 50] on span "Expira em 18 dias" at bounding box center [887, 52] width 65 height 12
drag, startPoint x: 864, startPoint y: 50, endPoint x: 910, endPoint y: 54, distance: 46.5
click at [910, 54] on span "Expira em 18 dias" at bounding box center [887, 52] width 65 height 12
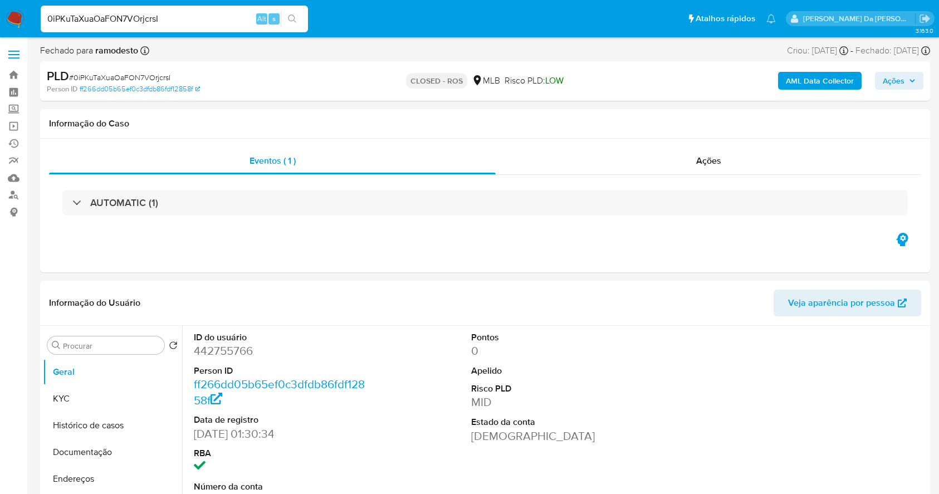
select select "10"
click at [197, 20] on input "0iPKuTaXuaOaFON7VOrjcrsI" at bounding box center [174, 19] width 267 height 14
paste input "1YMqJFNnjGELlRCChctbPWWh"
type input "1YMqJFNnjGELlRCChctbPWWh"
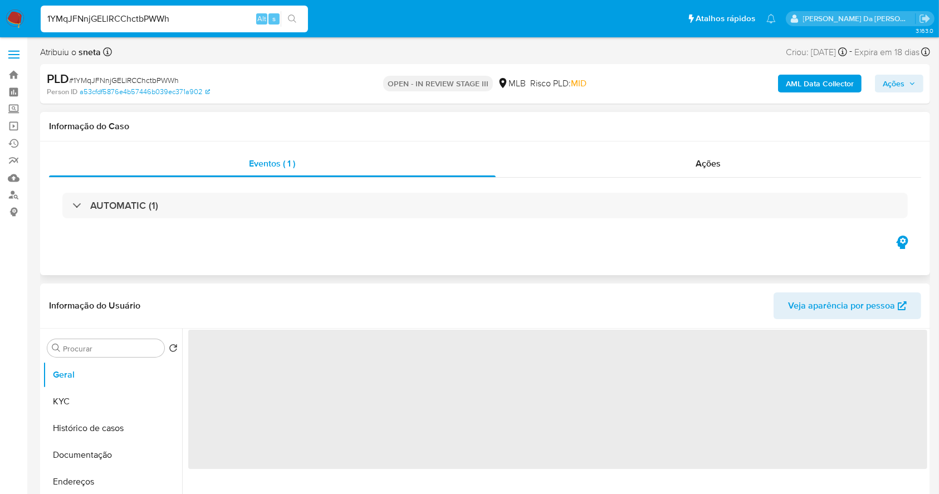
select select "10"
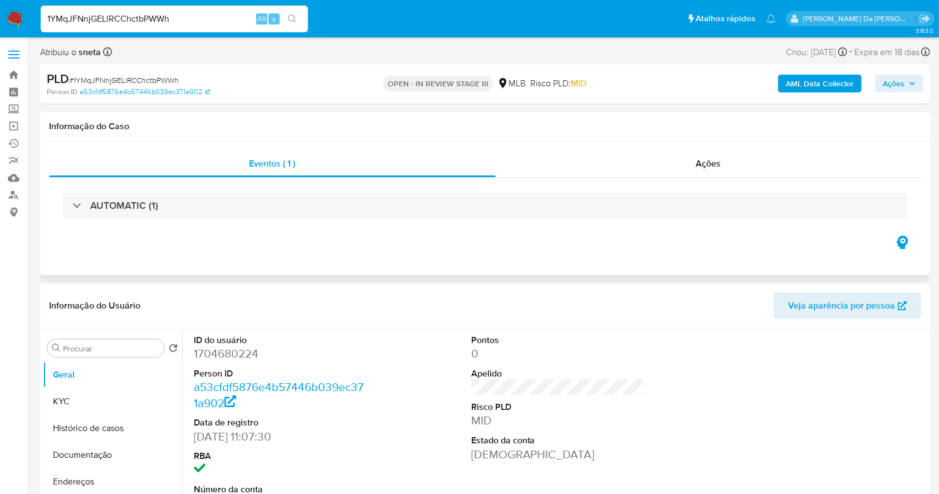
click at [302, 124] on h1 "Informação do Caso" at bounding box center [485, 126] width 872 height 11
click at [320, 142] on div "Eventos ( 1 ) Ações AUTOMATIC (1)" at bounding box center [485, 209] width 890 height 134
click at [335, 154] on div "Eventos ( 1 )" at bounding box center [272, 163] width 447 height 27
click at [344, 145] on div "Eventos ( 1 ) Ações AUTOMATIC (1)" at bounding box center [485, 209] width 890 height 134
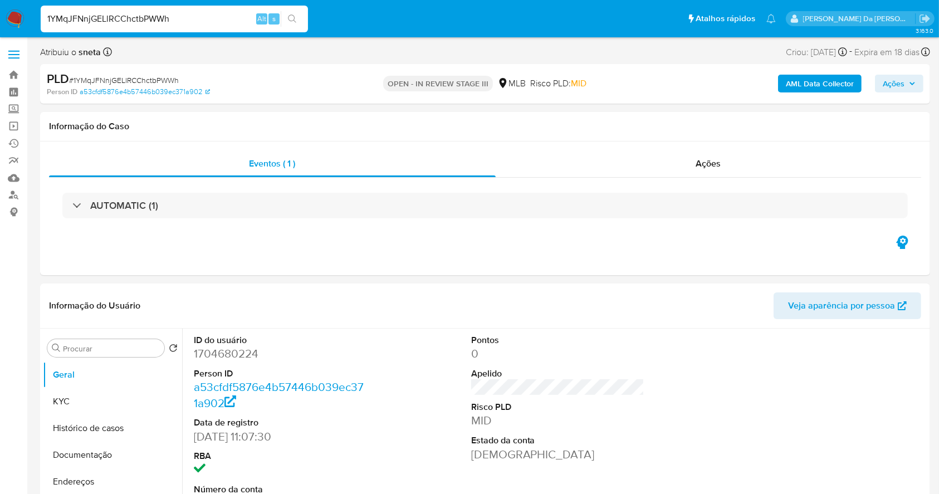
click at [290, 63] on div "Atribuiu o sneta Asignado el: [DATE] 16:29:58 Criou: [DATE] Criou: [DATE] 00:14…" at bounding box center [485, 54] width 890 height 19
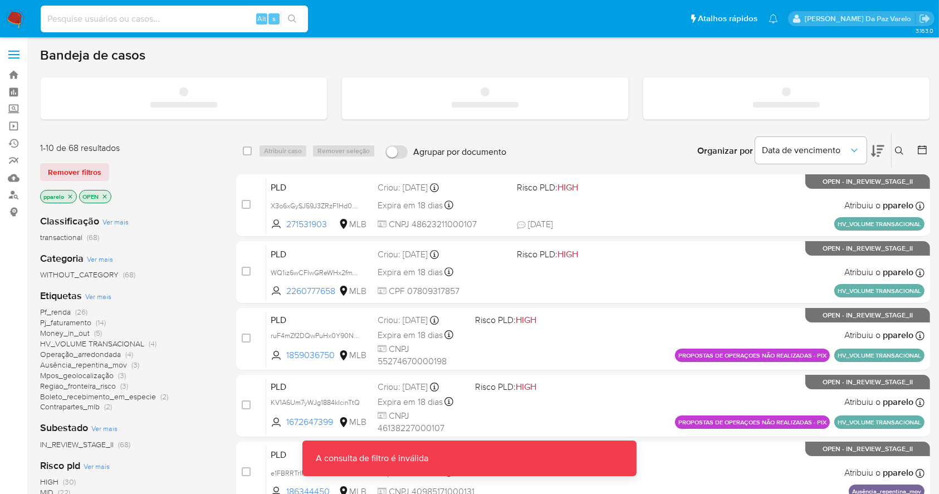
click at [240, 26] on div "Alt s" at bounding box center [174, 19] width 267 height 27
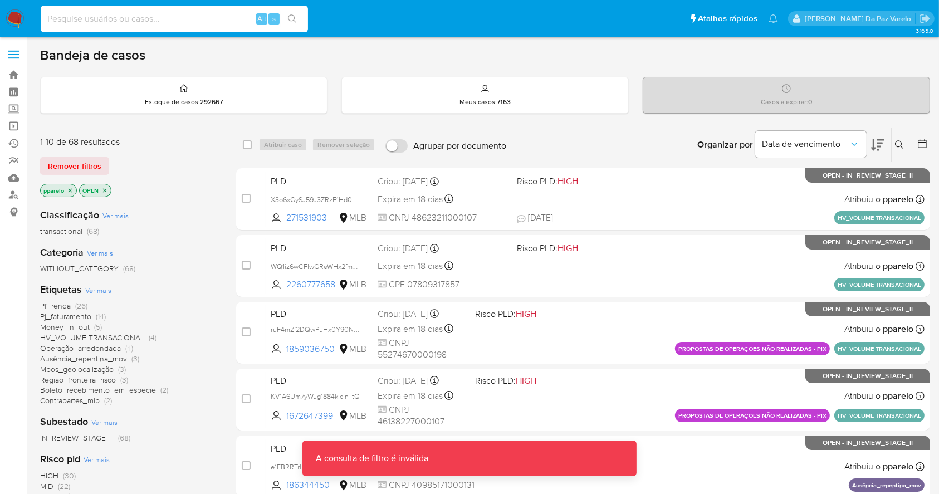
click at [240, 23] on input at bounding box center [174, 19] width 267 height 14
paste input "1YMqJFNnjGELlRCChctbPWWh"
type input "1YMqJFNnjGELlRCChctbPWWh"
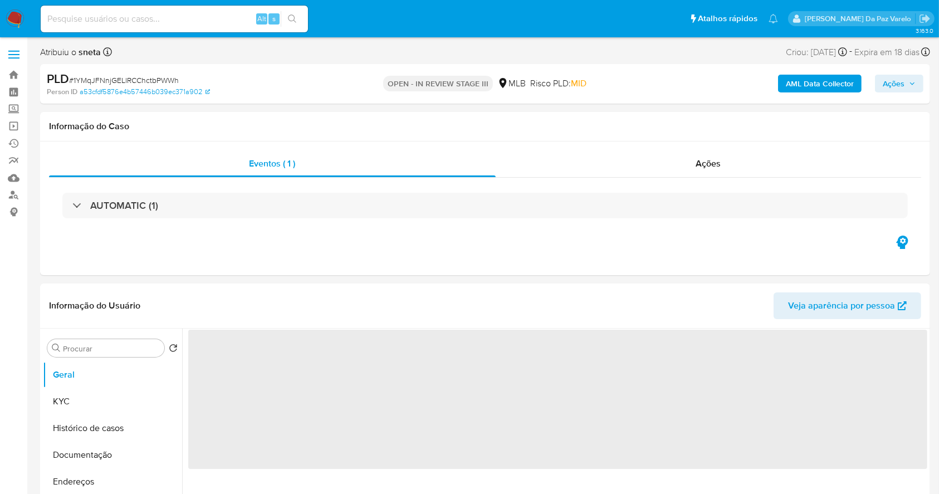
select select "10"
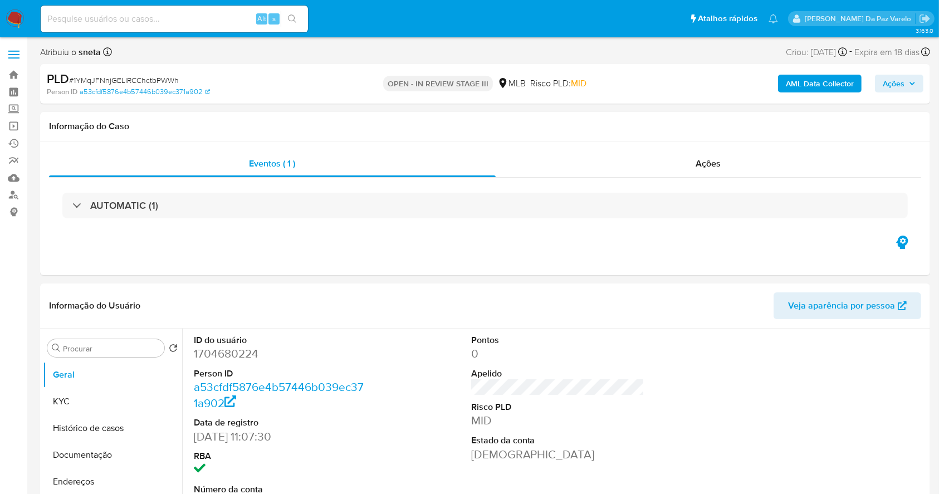
click at [789, 51] on div "Criou: [DATE] Criou: [DATE] 00:14:59" at bounding box center [816, 52] width 61 height 15
click at [696, 163] on span "Ações" at bounding box center [708, 163] width 25 height 13
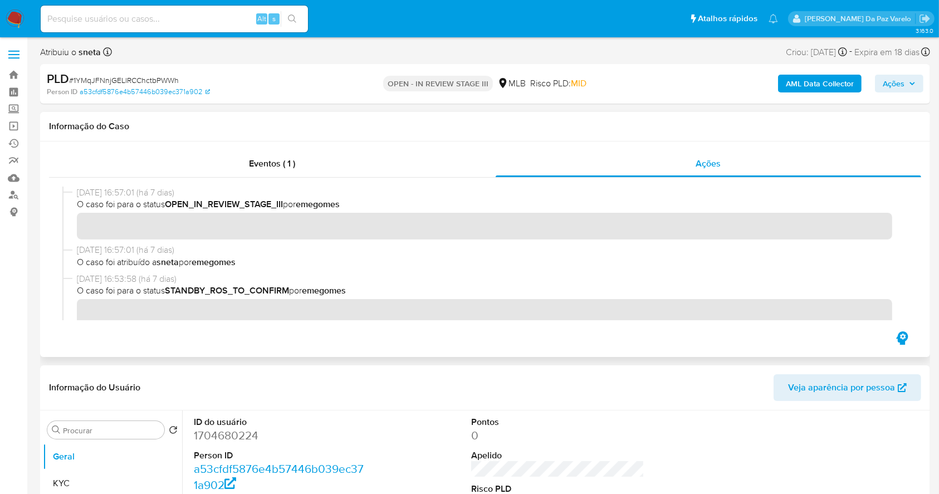
click at [264, 287] on b "STANDBY_ROS_TO_CONFIRM" at bounding box center [227, 290] width 124 height 13
click at [212, 321] on div at bounding box center [485, 254] width 872 height 152
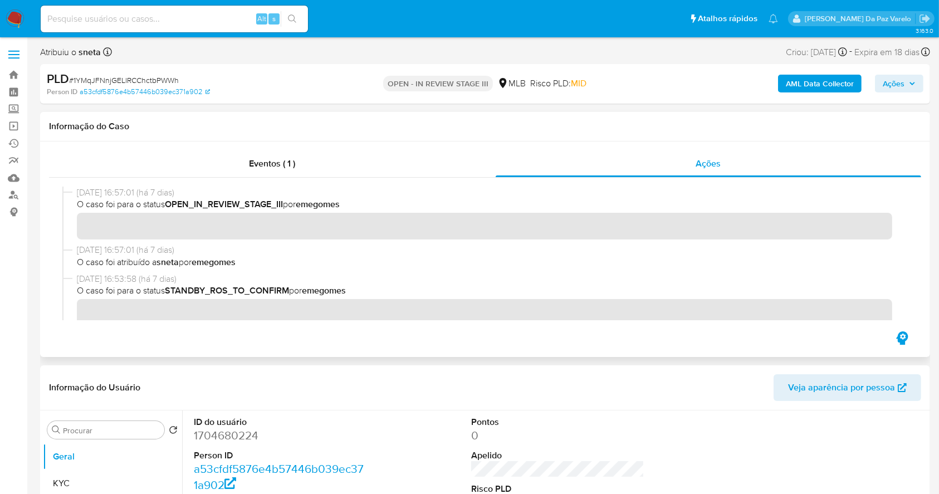
click at [212, 321] on div at bounding box center [485, 254] width 872 height 152
click at [140, 261] on span "O caso foi atribuído a sneta por emegomes" at bounding box center [490, 262] width 827 height 12
drag, startPoint x: 140, startPoint y: 261, endPoint x: 235, endPoint y: 269, distance: 95.5
click at [235, 269] on div "02/10/2025 16:57:01 (há 7 dias) O caso foi atribuído a sneta por emegomes" at bounding box center [485, 258] width 846 height 28
click at [197, 208] on b "OPEN_IN_REVIEW_STAGE_III" at bounding box center [224, 204] width 118 height 13
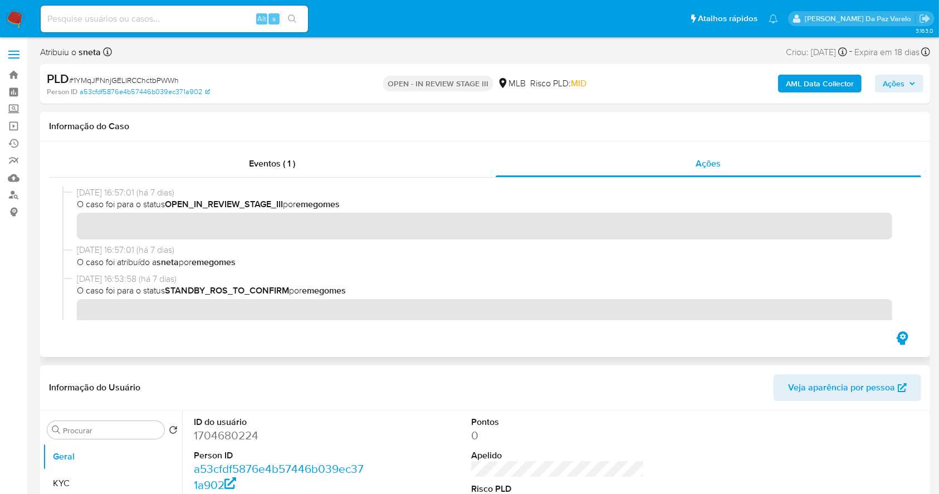
drag, startPoint x: 197, startPoint y: 209, endPoint x: 345, endPoint y: 203, distance: 147.7
click at [345, 203] on span "O caso foi para o status OPEN_IN_REVIEW_STAGE_III por emegomes" at bounding box center [490, 204] width 827 height 12
click at [203, 17] on input at bounding box center [174, 19] width 267 height 14
paste input "HfQQHxbidt5HBMvSzcpLMank"
type input "HfQQHxbidt5HBMvSzcpLMank"
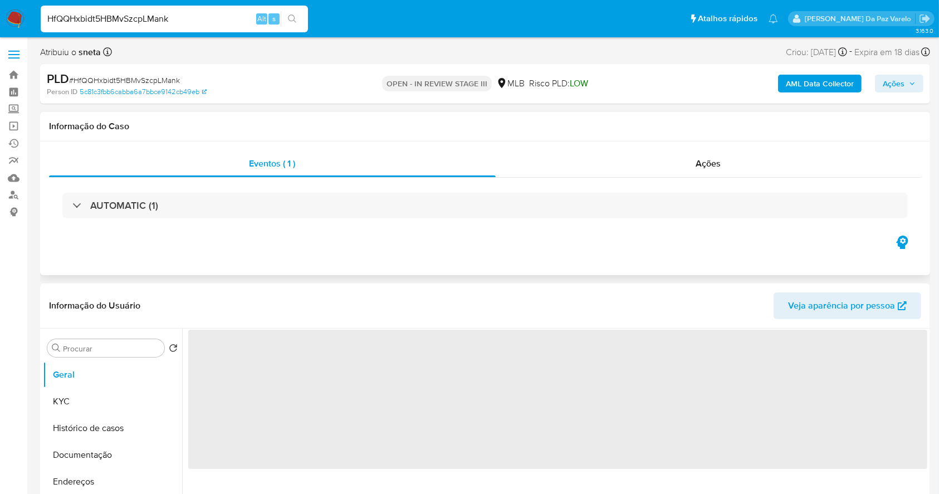
select select "10"
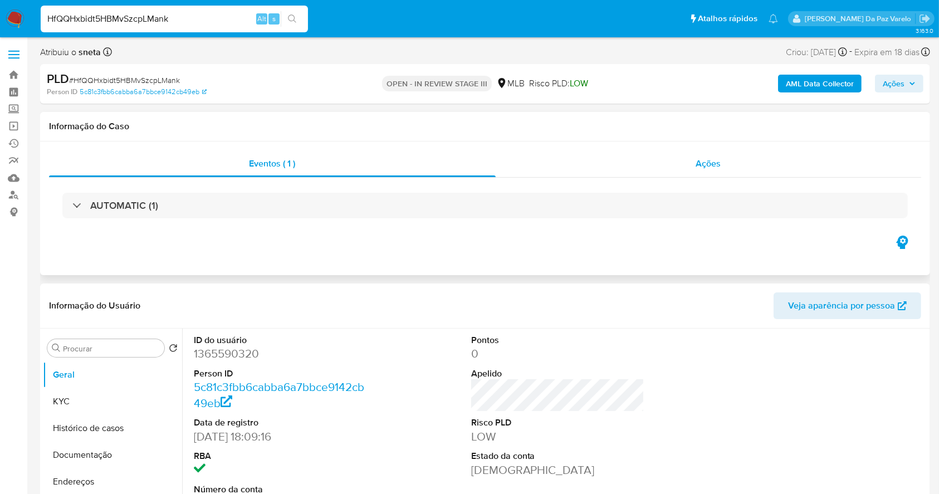
click at [709, 170] on div "Ações" at bounding box center [709, 163] width 426 height 27
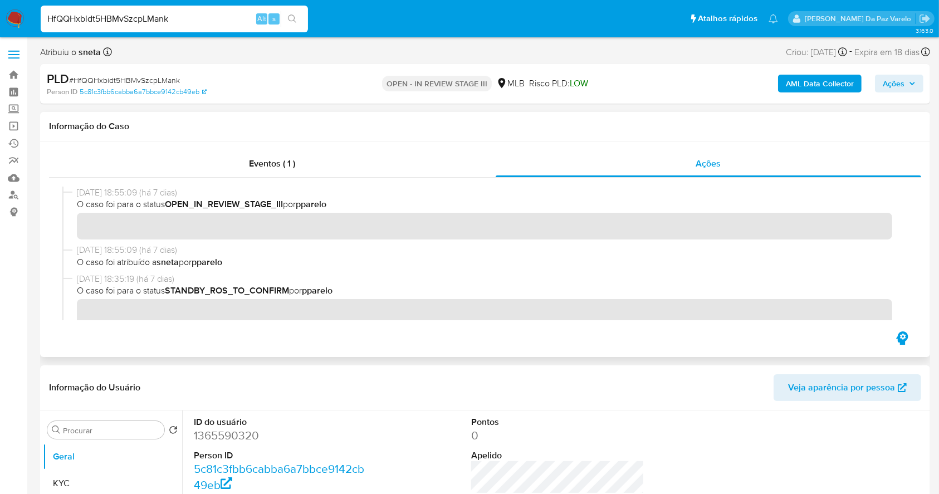
click at [200, 265] on b "pparelo" at bounding box center [207, 262] width 31 height 13
click at [154, 261] on span "O caso foi atribuído a sneta por pparelo" at bounding box center [490, 262] width 827 height 12
drag, startPoint x: 154, startPoint y: 261, endPoint x: 233, endPoint y: 261, distance: 79.7
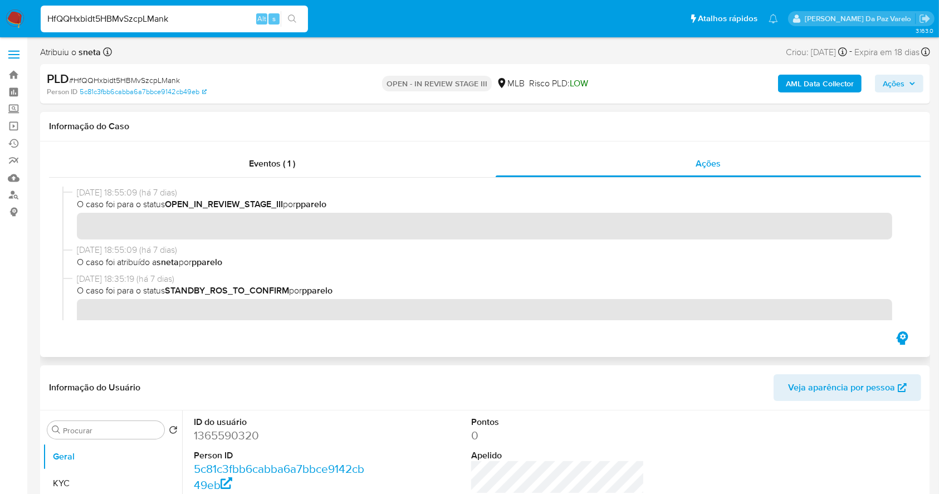
click at [233, 261] on span "O caso foi atribuído a sneta por pparelo" at bounding box center [490, 262] width 827 height 12
drag, startPoint x: 17, startPoint y: 125, endPoint x: 22, endPoint y: 127, distance: 6.0
click at [17, 125] on link "Operações em massa" at bounding box center [66, 126] width 133 height 17
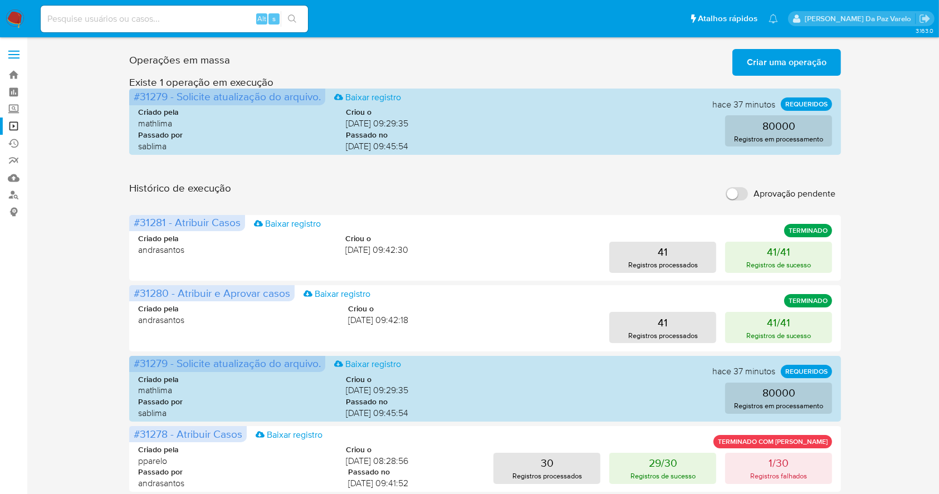
click at [781, 62] on span "Criar uma operação" at bounding box center [787, 62] width 80 height 25
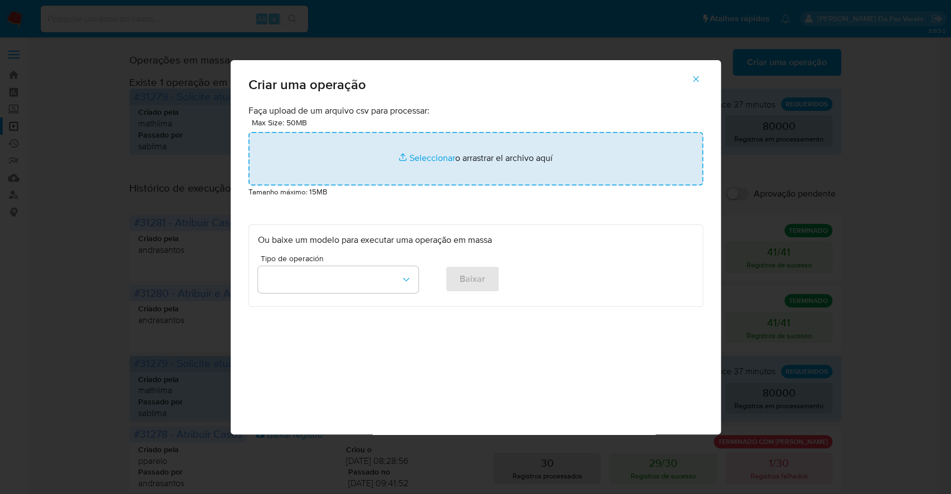
click at [425, 154] on input "file" at bounding box center [475, 158] width 455 height 53
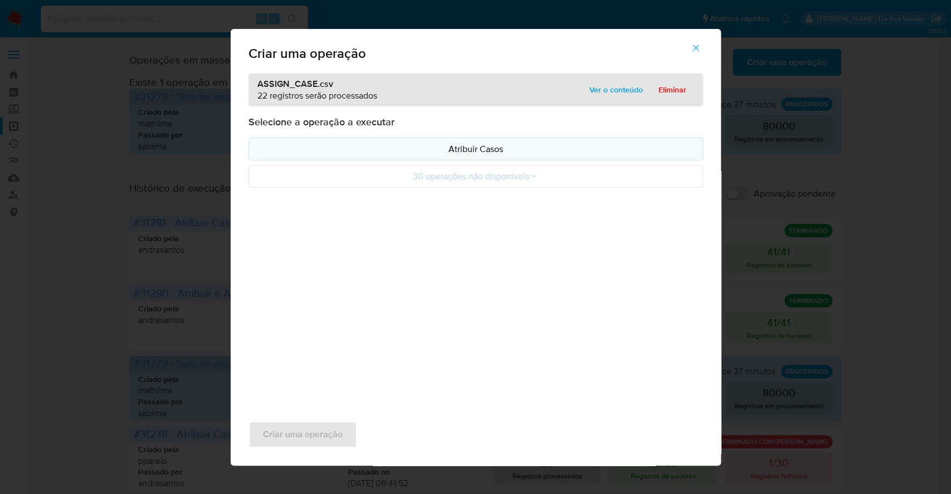
click at [494, 145] on p "Atribuir Casos" at bounding box center [476, 149] width 436 height 13
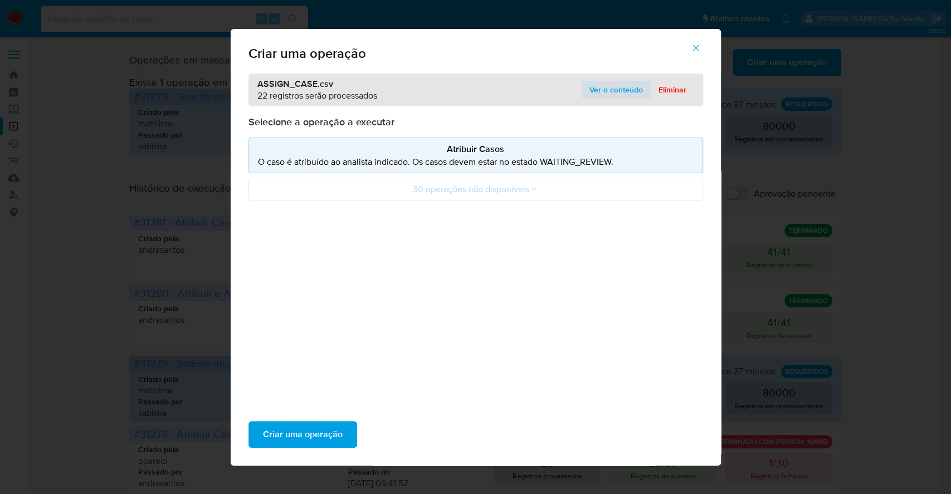
click at [612, 88] on span "Ver o conteúdo" at bounding box center [615, 90] width 53 height 16
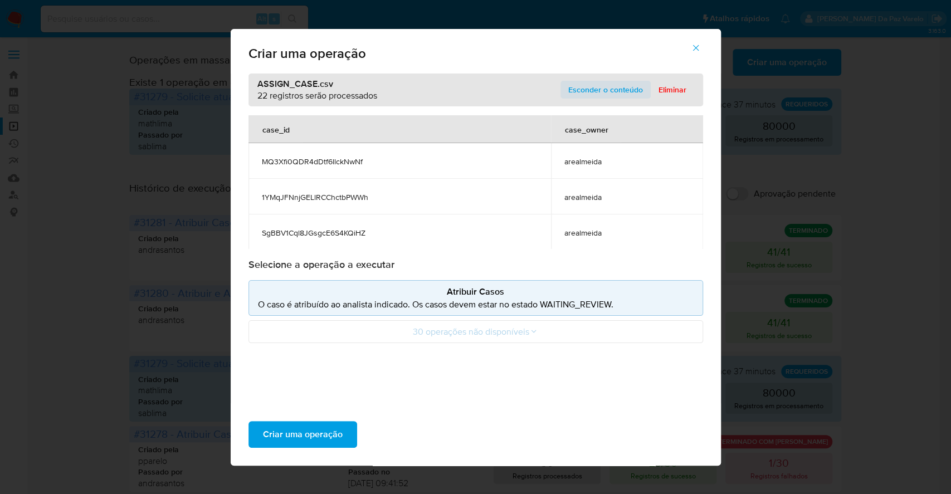
click at [608, 91] on span "Esconder o conteúdo" at bounding box center [605, 90] width 75 height 16
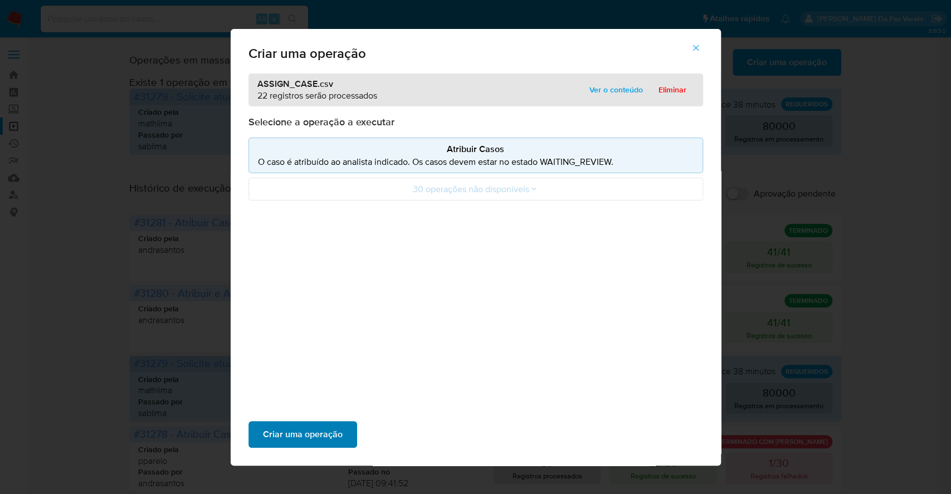
click at [336, 432] on span "Criar uma operação" at bounding box center [303, 434] width 80 height 25
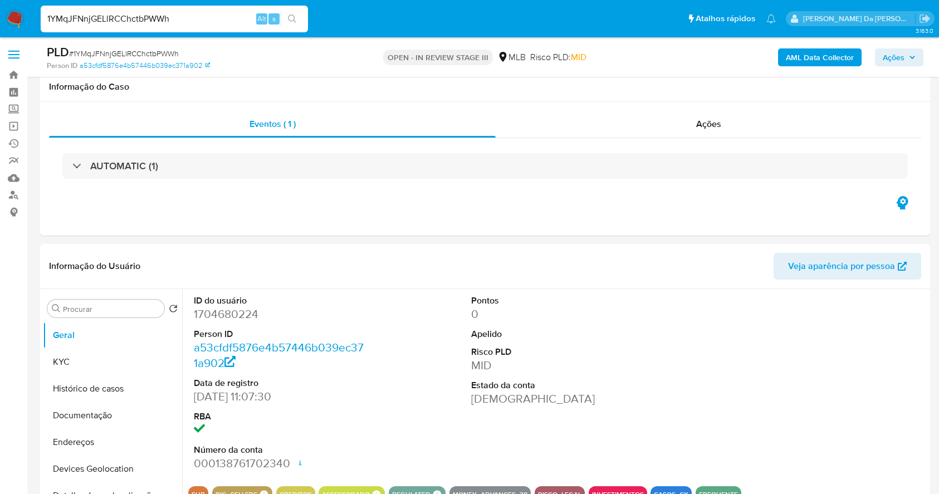
select select "10"
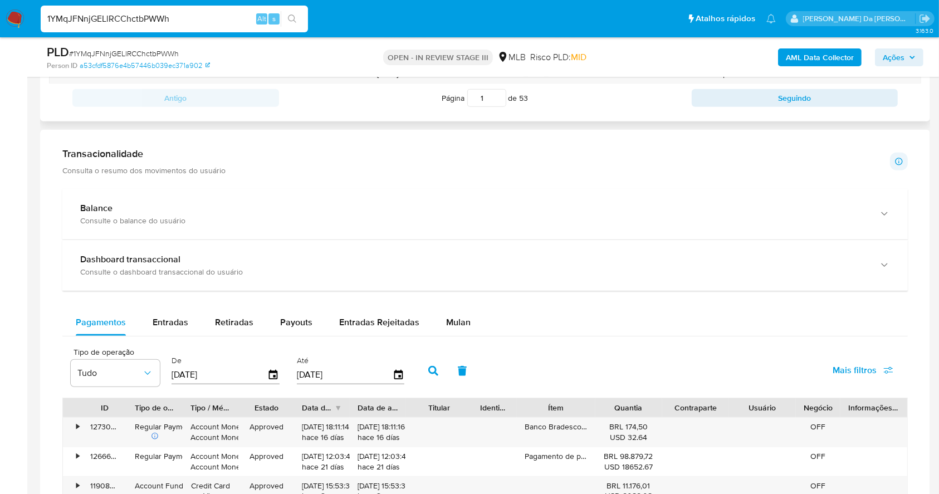
scroll to position [520, 0]
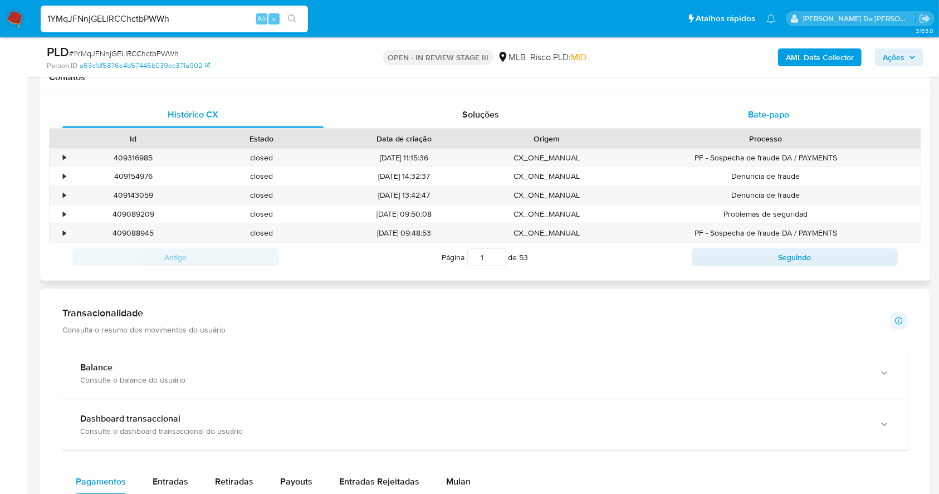
click at [757, 106] on div "Bate-papo" at bounding box center [768, 114] width 261 height 27
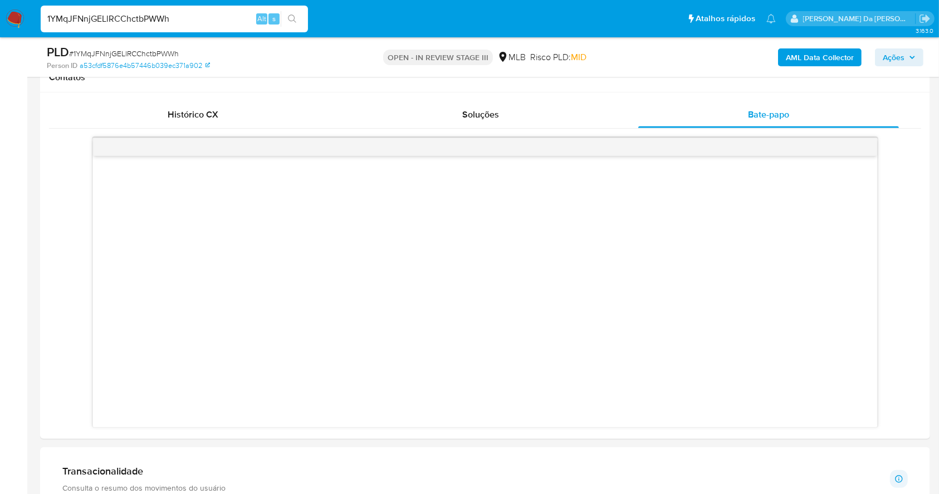
click at [213, 25] on input "1YMqJFNnjGELlRCChctbPWWh" at bounding box center [174, 19] width 267 height 14
paste input "klu9IncZXQx4UBL6bgDz0SS"
type input "klu9IncZXQx4UBL6bgDz0SSh"
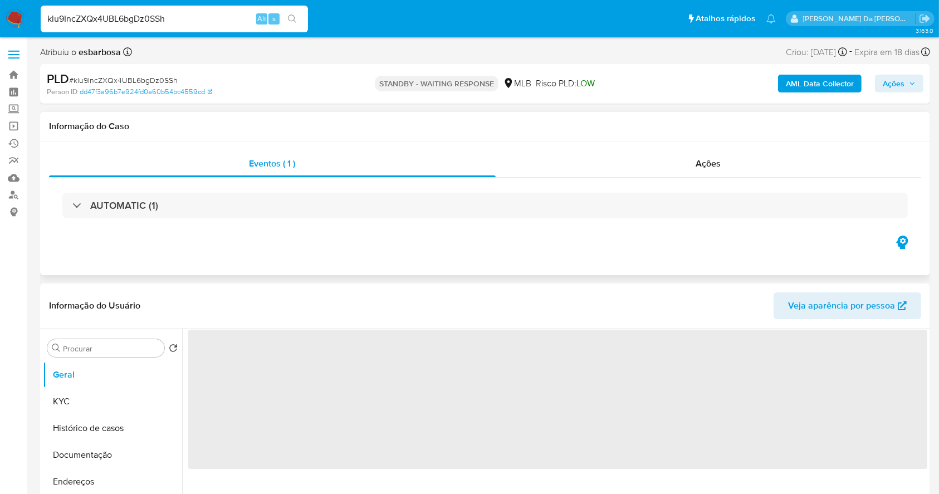
select select "10"
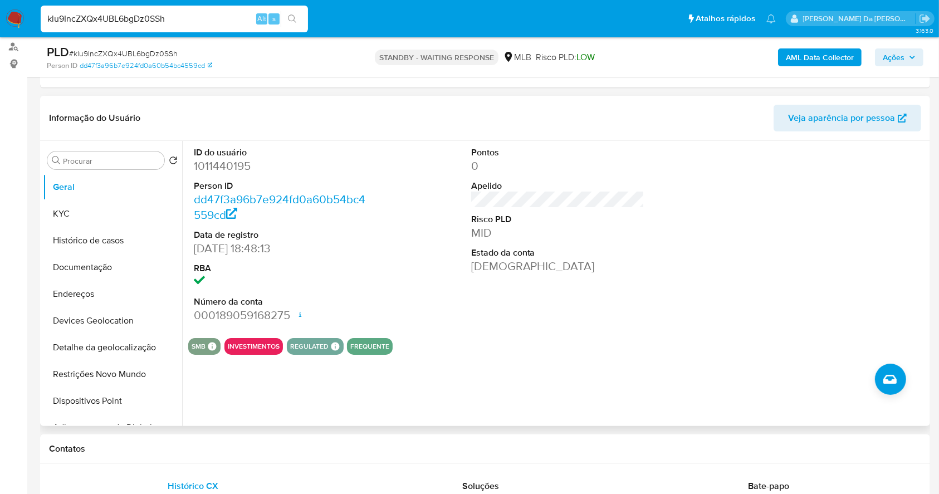
scroll to position [371, 0]
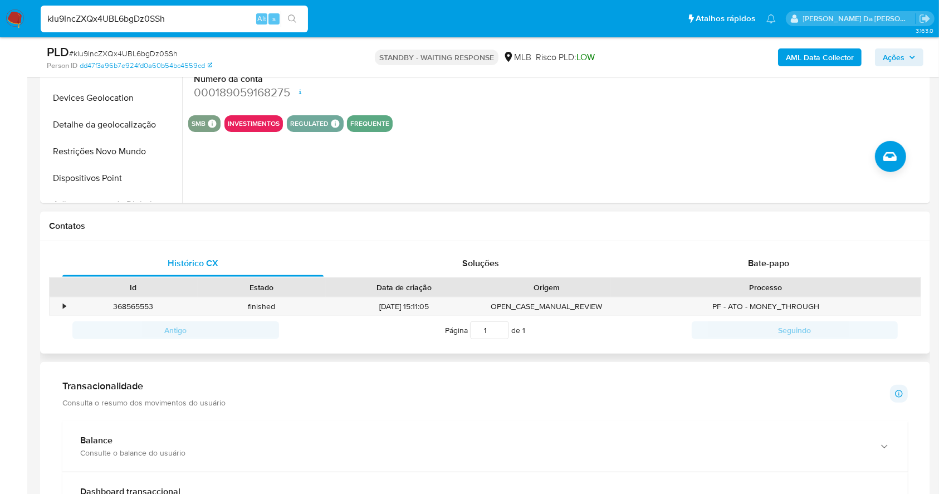
drag, startPoint x: 750, startPoint y: 245, endPoint x: 760, endPoint y: 276, distance: 32.8
click at [750, 246] on div "Histórico CX Soluções Bate-papo Id Estado Data de criação Origem Processo • 368…" at bounding box center [485, 297] width 890 height 113
click at [760, 270] on div "Bate-papo" at bounding box center [768, 263] width 261 height 27
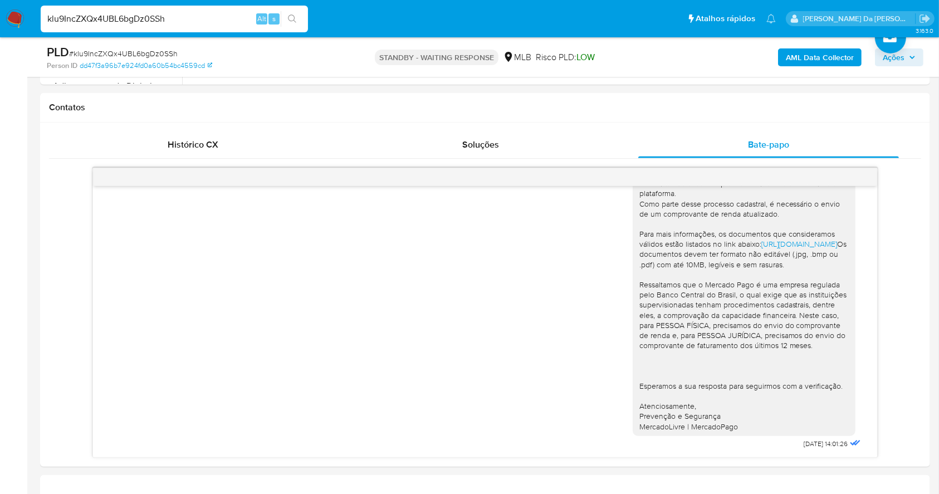
scroll to position [594, 0]
